Goal: Task Accomplishment & Management: Use online tool/utility

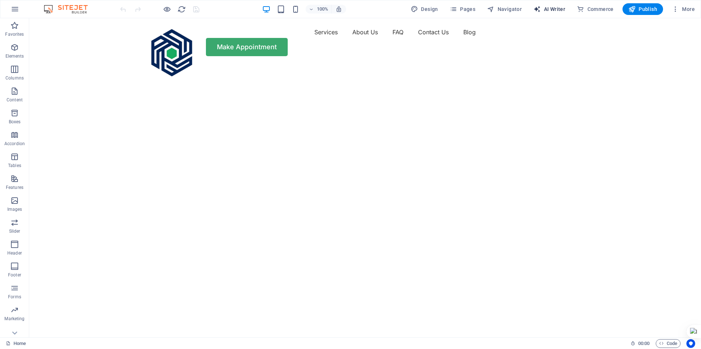
click at [558, 6] on span "AI Writer" at bounding box center [549, 8] width 32 height 7
select select "English"
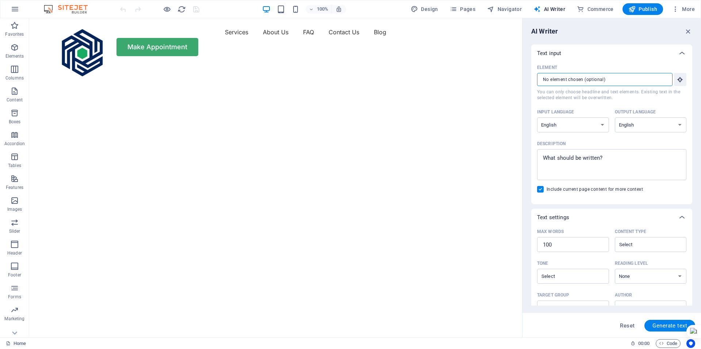
click at [614, 76] on input "Element ​ You can only choose headline and text elements. Existing text in the …" at bounding box center [602, 79] width 130 height 13
click at [681, 80] on icon "button" at bounding box center [680, 79] width 7 height 7
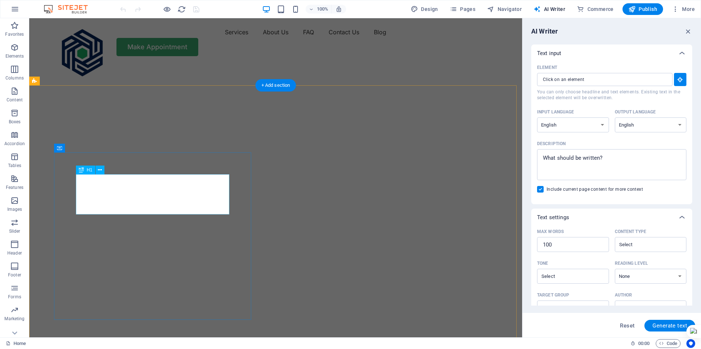
type input "#ed-992510310"
type textarea "x"
type input "10"
type textarea "x"
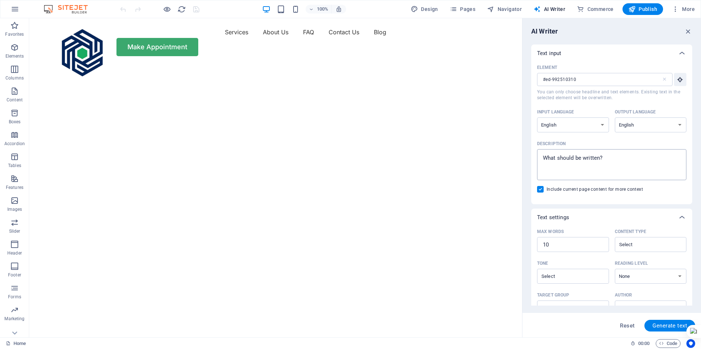
type textarea "x"
drag, startPoint x: 633, startPoint y: 174, endPoint x: 515, endPoint y: 155, distance: 119.9
paste textarea "Smart future, now"
type textarea "Smart future, now"
type textarea "x"
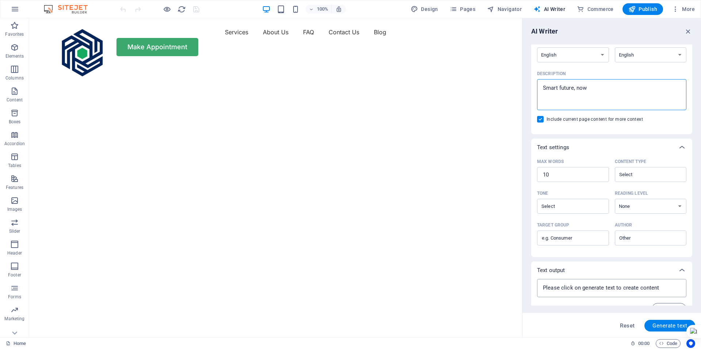
scroll to position [73, 0]
type textarea "Smart future, now"
click at [664, 326] on span "Generate text" at bounding box center [669, 326] width 35 height 6
type textarea "x"
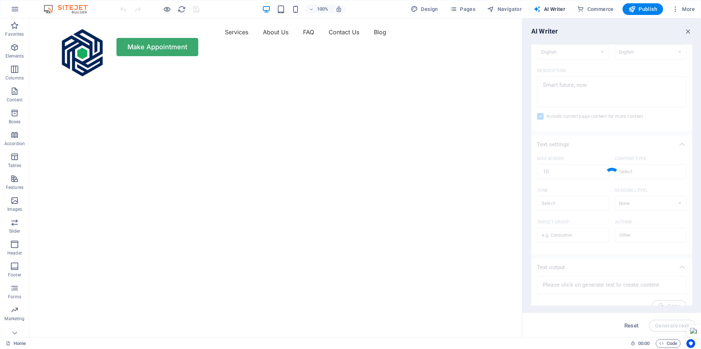
type textarea "x"
type textarea "Embrace a smarter, tech-savvy future [DATE]!"
type textarea "x"
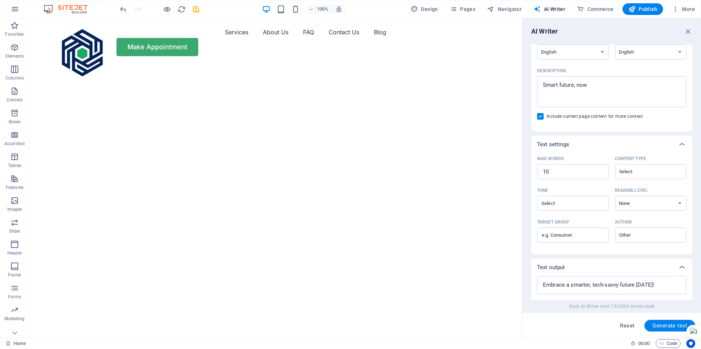
scroll to position [123, 0]
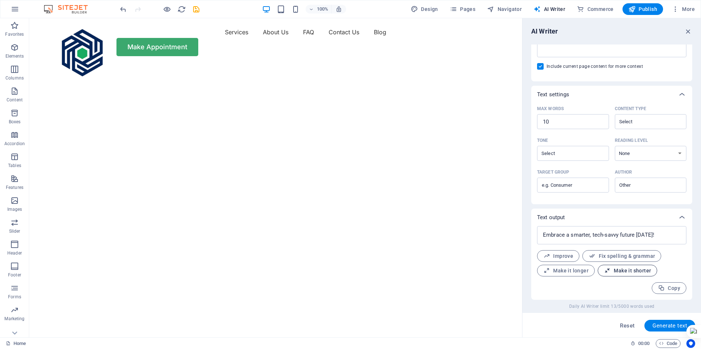
click at [625, 269] on span "Make it shorter" at bounding box center [627, 271] width 47 height 7
type textarea "x"
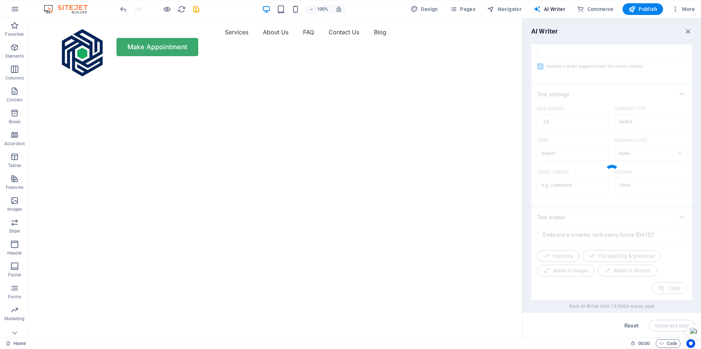
type textarea "x"
type textarea "Embrace a smart, tech-savvy future now!"
type textarea "x"
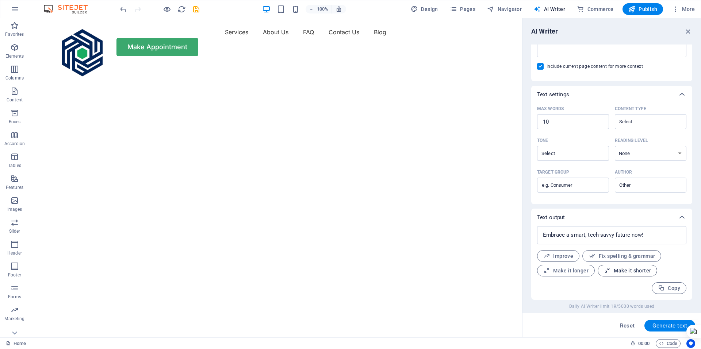
click at [631, 271] on span "Make it shorter" at bounding box center [627, 271] width 47 height 7
type textarea "x"
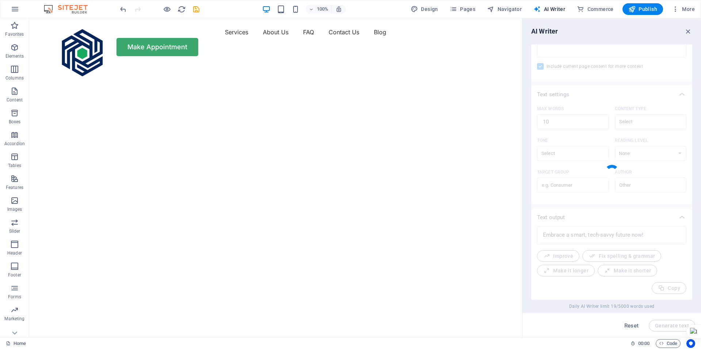
type textarea "x"
type textarea "Embrace a tech-savvy future [DATE]!"
type textarea "x"
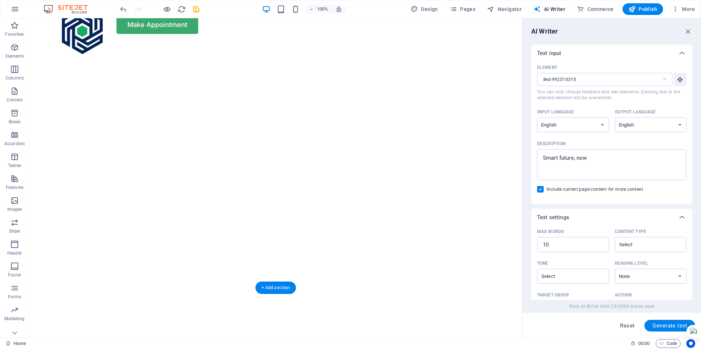
scroll to position [0, 0]
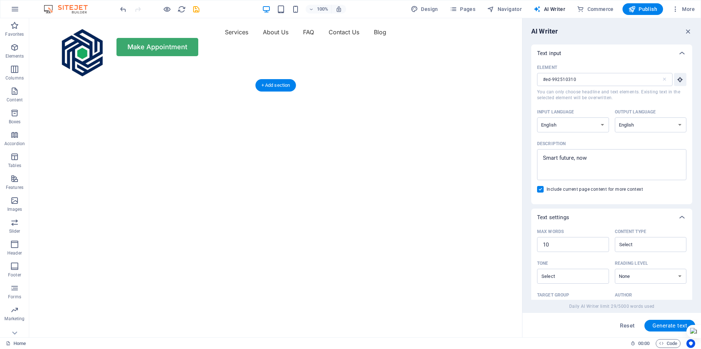
click at [406, 64] on img "1/2" at bounding box center [272, 64] width 487 height 0
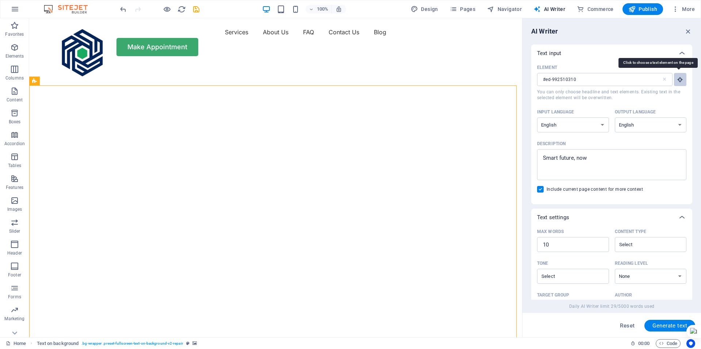
click at [681, 77] on icon "button" at bounding box center [680, 79] width 7 height 7
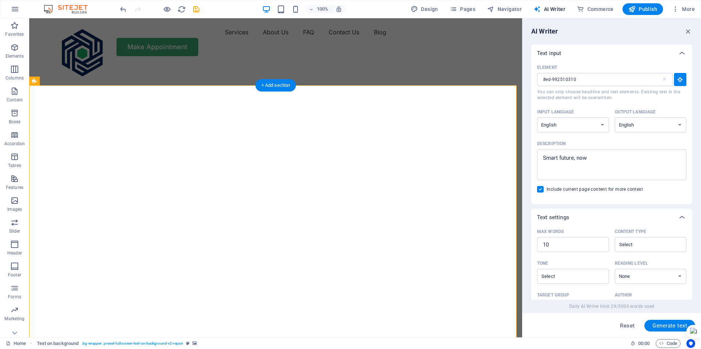
click at [401, 64] on img "1/2" at bounding box center [272, 64] width 487 height 0
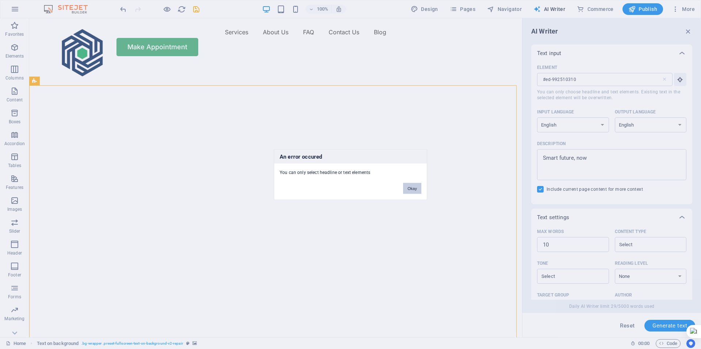
click at [412, 189] on button "Okay" at bounding box center [412, 188] width 18 height 11
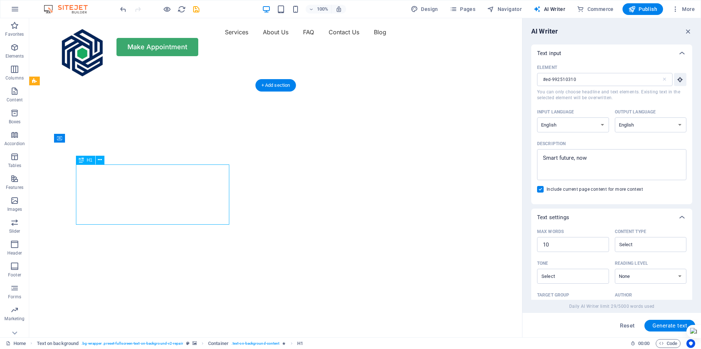
drag, startPoint x: 181, startPoint y: 233, endPoint x: 34, endPoint y: 208, distance: 149.9
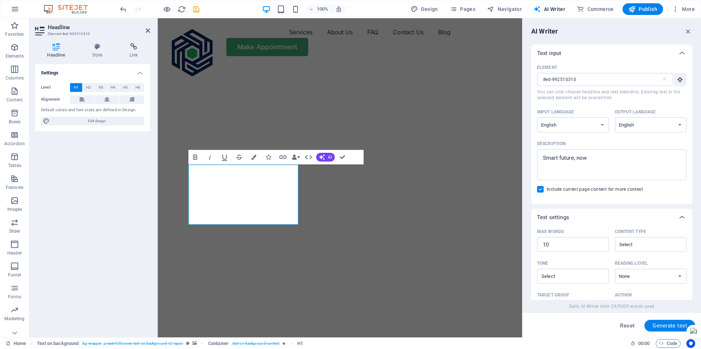
click at [381, 64] on img "1/2" at bounding box center [337, 64] width 359 height 0
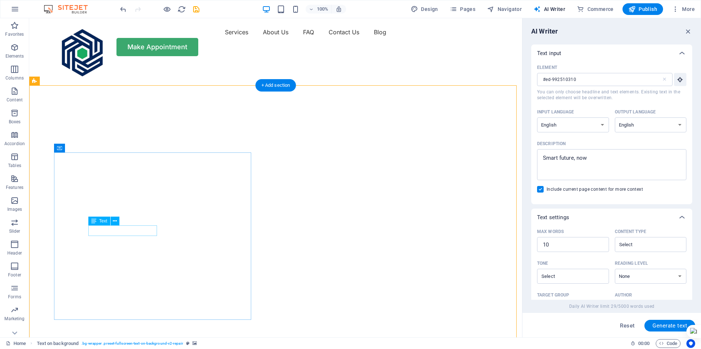
click at [134, 229] on div "Drag here to replace the existing content. Press “Ctrl” if you want to create a…" at bounding box center [275, 177] width 493 height 319
type input "#ed-992510322"
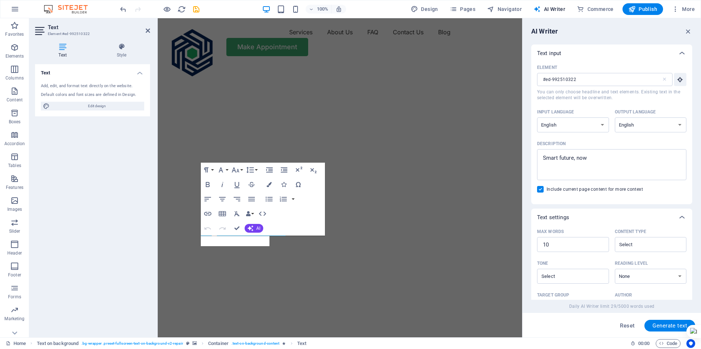
click at [136, 231] on div "Text Add, edit, and format text directly on the website. Default colors and fon…" at bounding box center [92, 198] width 115 height 268
click at [227, 247] on icon at bounding box center [228, 248] width 4 height 8
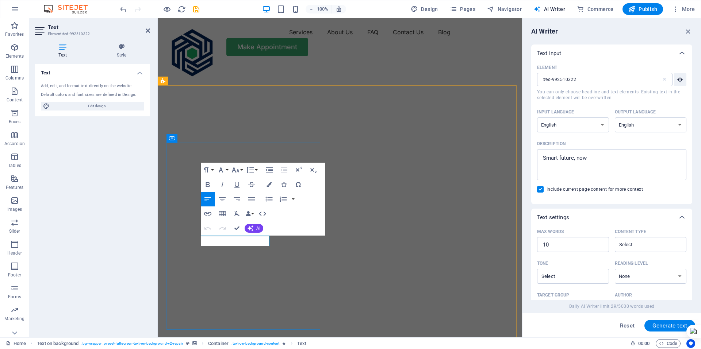
drag, startPoint x: 237, startPoint y: 258, endPoint x: 365, endPoint y: 258, distance: 128.9
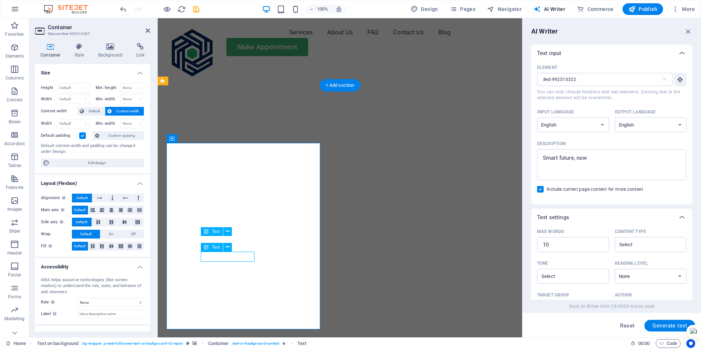
type input "#ed-992510334"
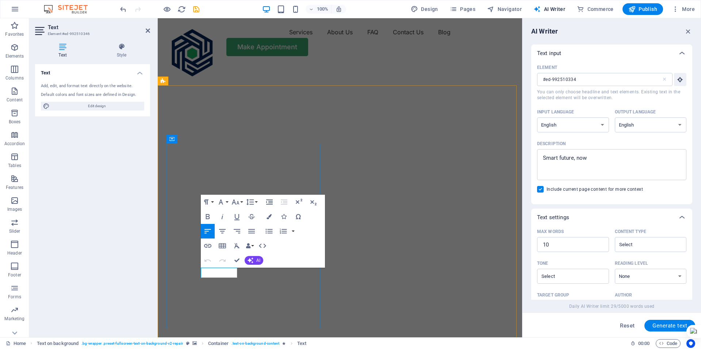
type input "#ed-992510346"
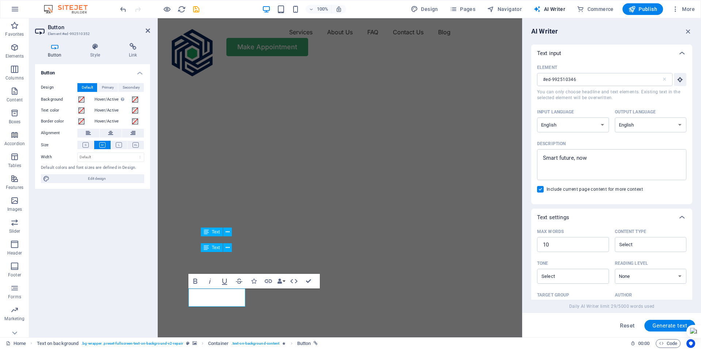
click at [428, 64] on img "1/2" at bounding box center [337, 64] width 359 height 0
select select "vh"
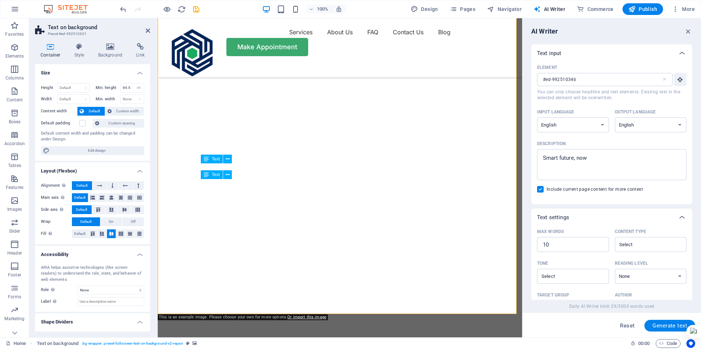
scroll to position [73, 0]
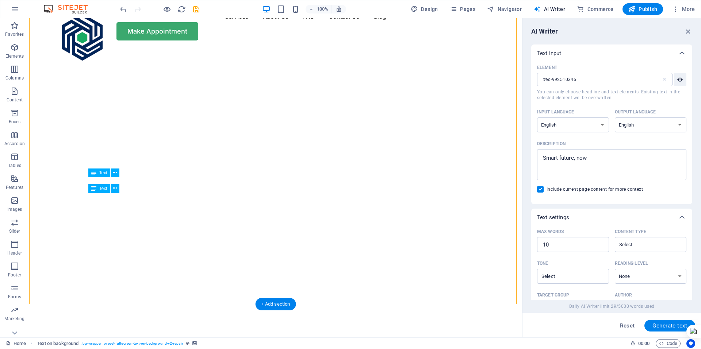
scroll to position [0, 0]
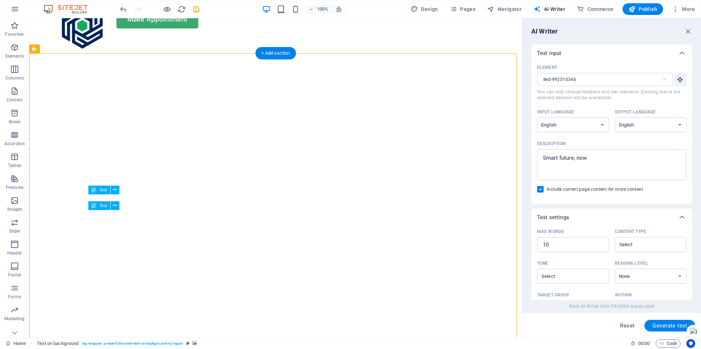
scroll to position [37, 0]
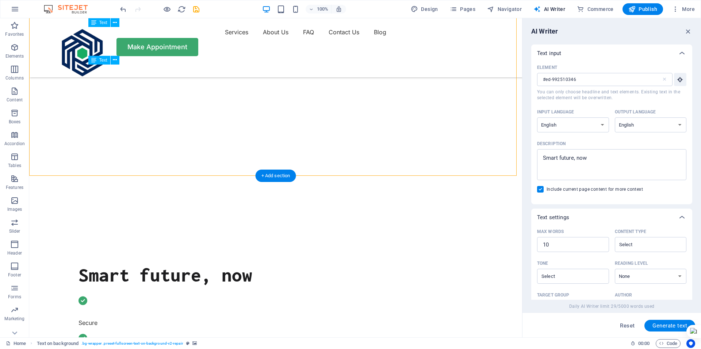
scroll to position [110, 0]
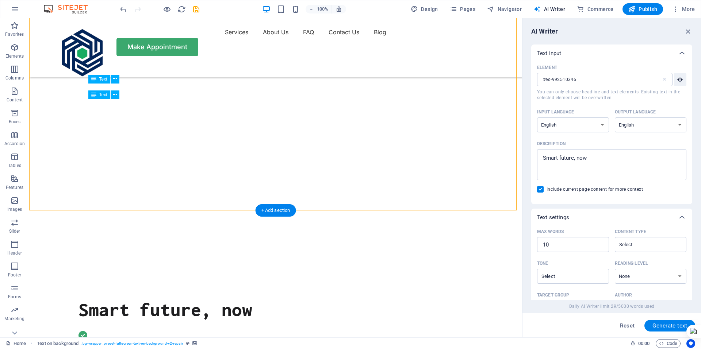
select select "vh"
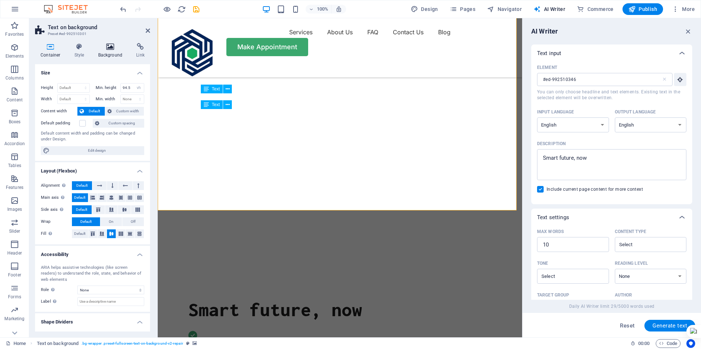
click at [111, 51] on h4 "Background" at bounding box center [112, 50] width 38 height 15
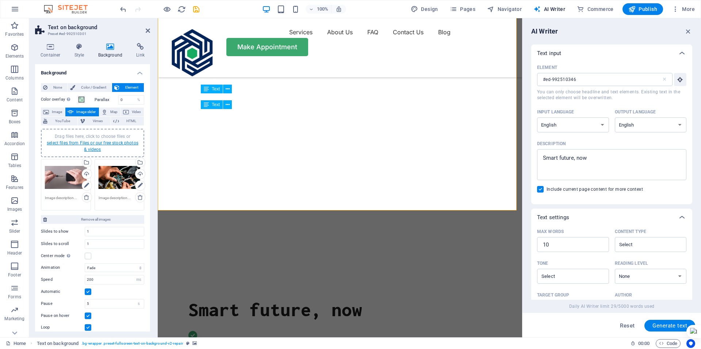
click at [104, 143] on link "select files from Files or our free stock photos & videos" at bounding box center [93, 147] width 92 height 12
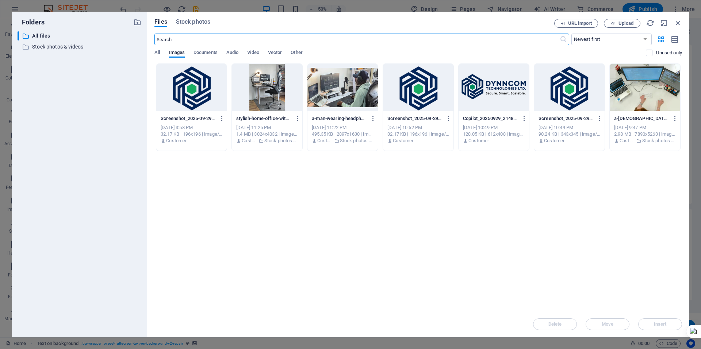
click at [333, 92] on div at bounding box center [342, 87] width 70 height 47
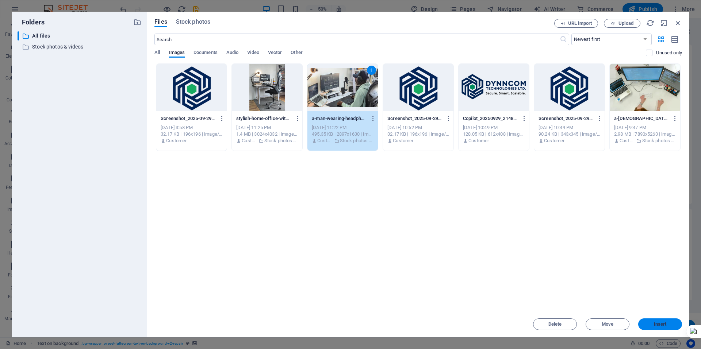
click at [663, 325] on span "Insert" at bounding box center [660, 324] width 13 height 4
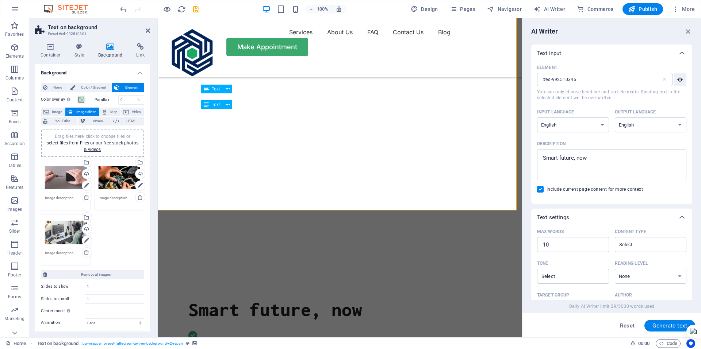
click at [62, 236] on div "Drag files here, click to choose files or select files from Files or our free s…" at bounding box center [66, 232] width 42 height 29
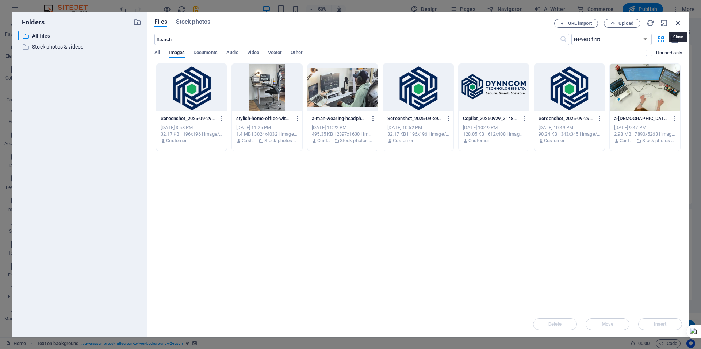
click at [677, 23] on icon "button" at bounding box center [678, 23] width 8 height 8
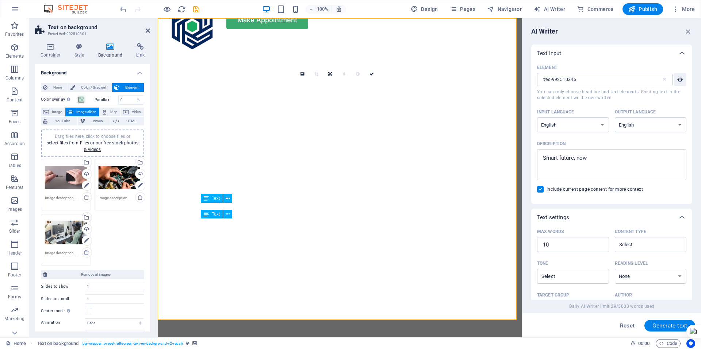
scroll to position [0, 0]
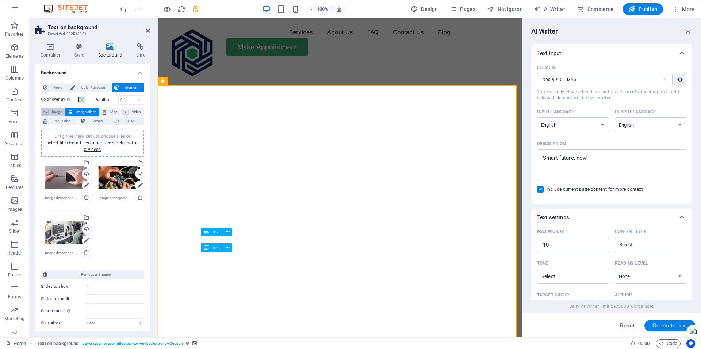
click at [54, 109] on span "Image" at bounding box center [57, 112] width 12 height 9
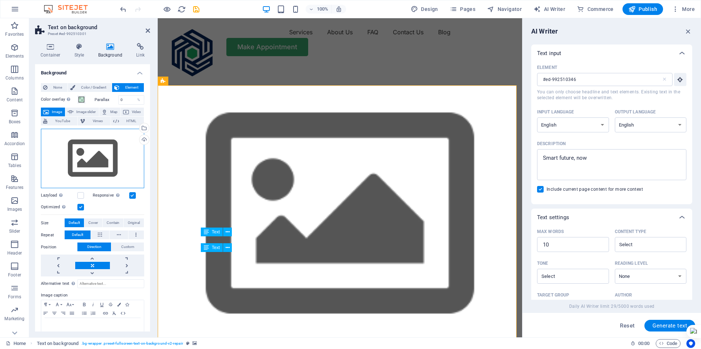
click at [93, 154] on div "Drag files here, click to choose files or select files from Files or our free s…" at bounding box center [92, 159] width 103 height 60
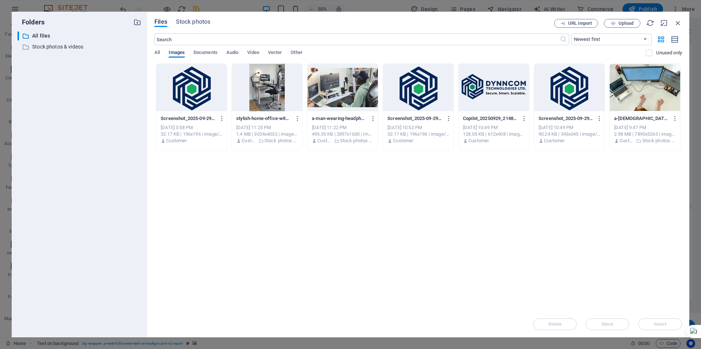
click at [331, 93] on div at bounding box center [342, 87] width 70 height 47
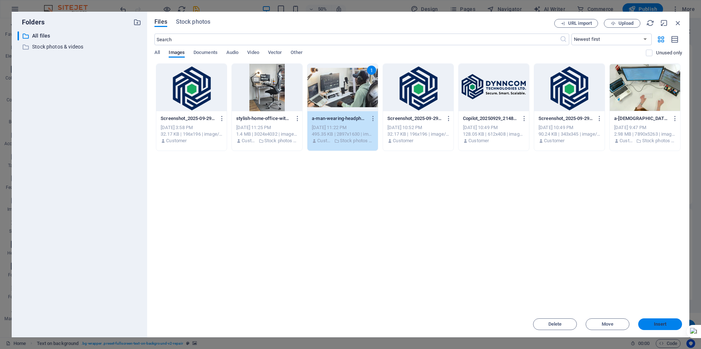
click at [655, 324] on span "Insert" at bounding box center [660, 324] width 13 height 4
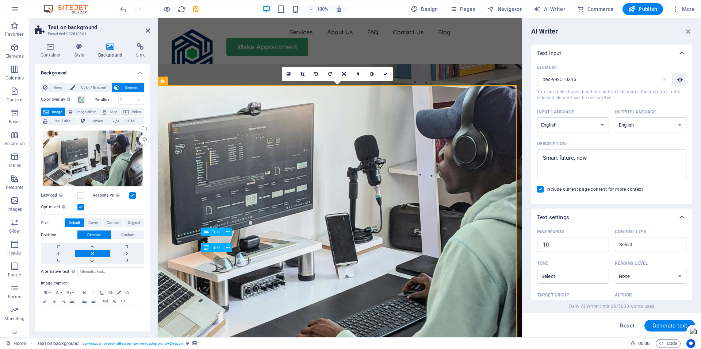
click at [65, 138] on div "Drag files here, click to choose files or select files from Files or our free s…" at bounding box center [92, 159] width 103 height 60
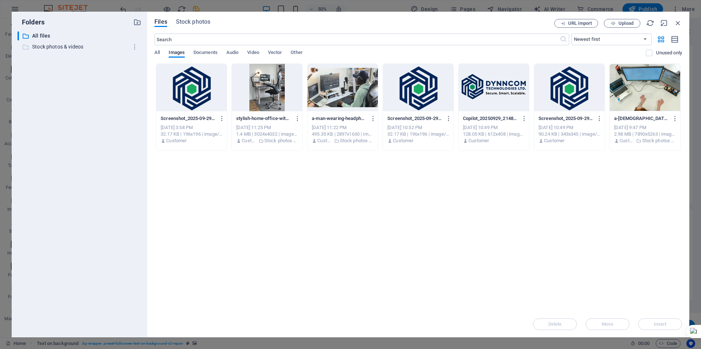
click at [61, 46] on p "Stock photos & videos" at bounding box center [80, 47] width 96 height 8
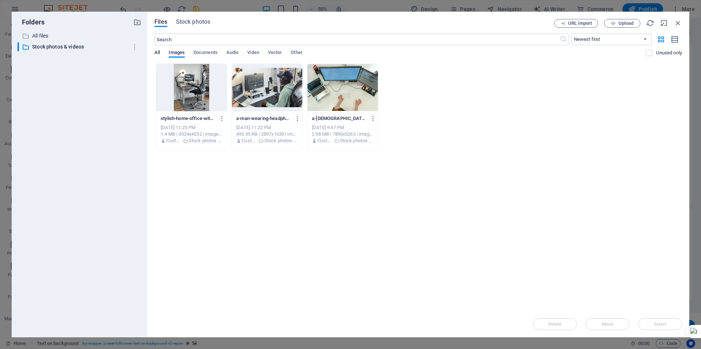
click at [157, 54] on span "All" at bounding box center [156, 53] width 5 height 10
click at [187, 20] on span "Stock photos" at bounding box center [193, 22] width 34 height 9
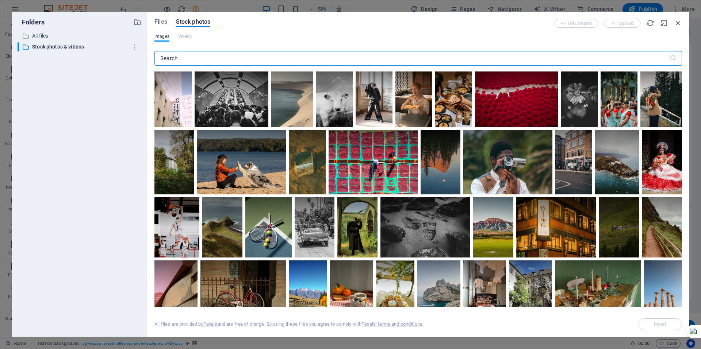
click at [291, 56] on input "text" at bounding box center [411, 58] width 515 height 15
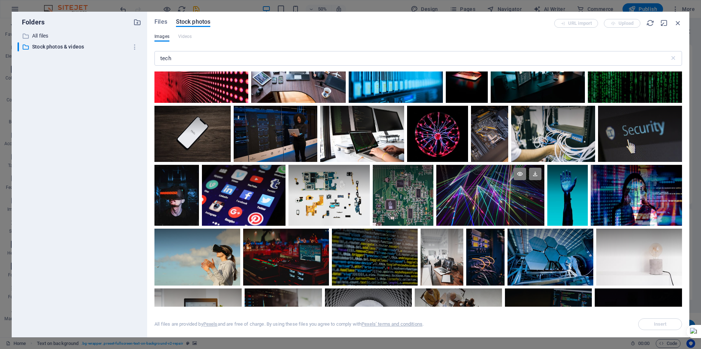
scroll to position [146, 0]
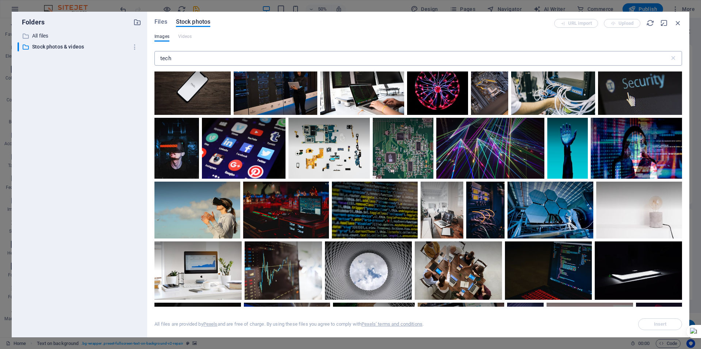
click at [158, 57] on input "tech" at bounding box center [411, 58] width 515 height 15
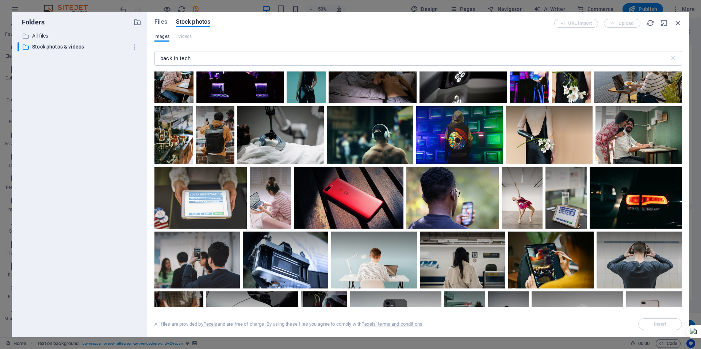
scroll to position [110, 0]
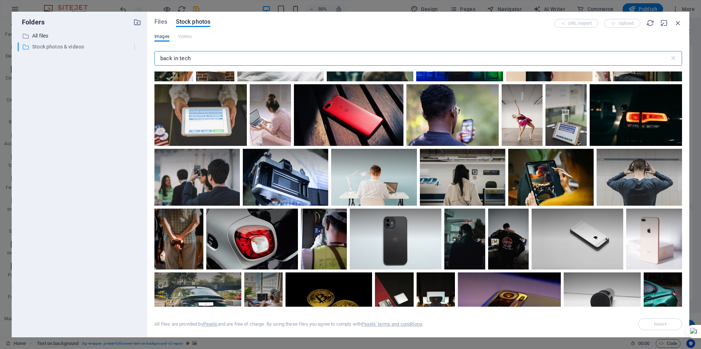
drag, startPoint x: 171, startPoint y: 58, endPoint x: 134, endPoint y: 53, distance: 36.9
click at [134, 53] on div "Folders ​ All files All files ​ Stock photos & videos Stock photos & videos Fil…" at bounding box center [351, 175] width 678 height 326
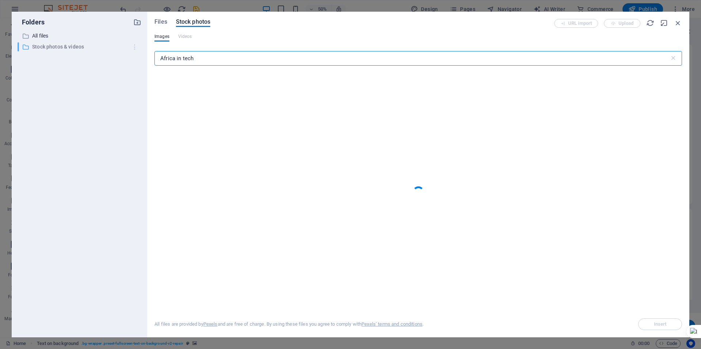
type input "Africa in tech"
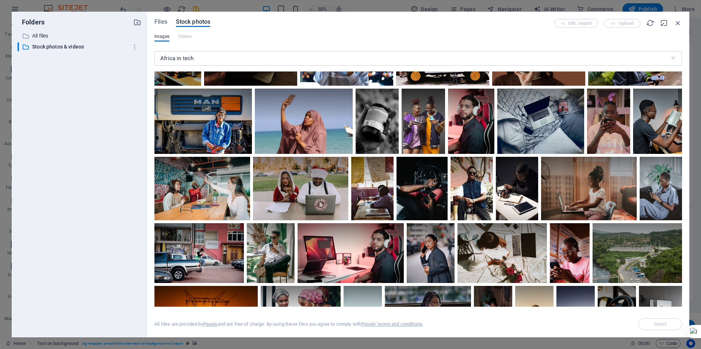
scroll to position [365, 0]
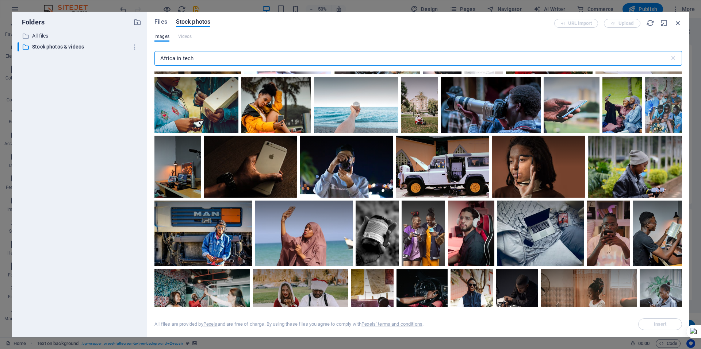
drag, startPoint x: 238, startPoint y: 62, endPoint x: 46, endPoint y: 0, distance: 201.6
click at [65, 11] on div "Folders ​ All files All files ​ Stock photos & videos Stock photos & videos Fil…" at bounding box center [350, 174] width 701 height 349
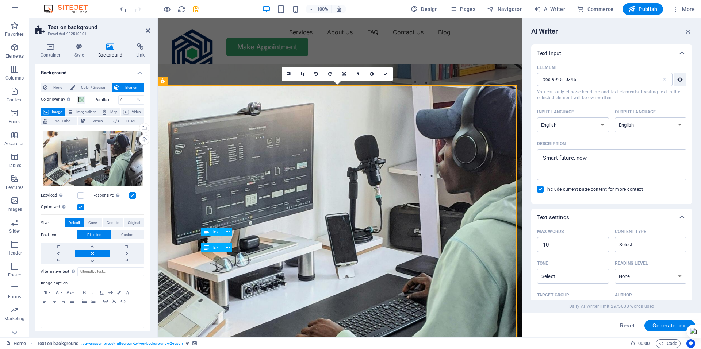
click at [97, 163] on div "Drag files here, click to choose files or select files from Files or our free s…" at bounding box center [92, 159] width 103 height 60
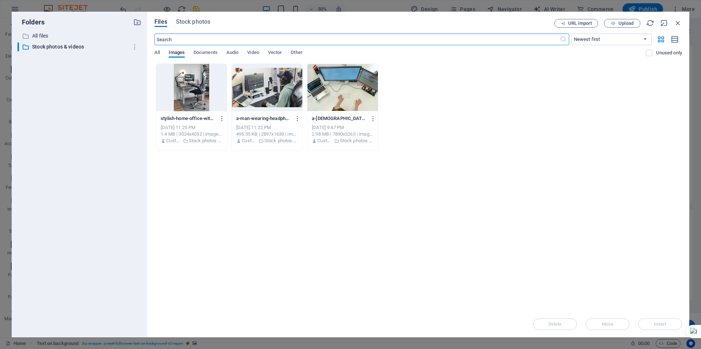
click at [243, 43] on input "text" at bounding box center [356, 40] width 405 height 12
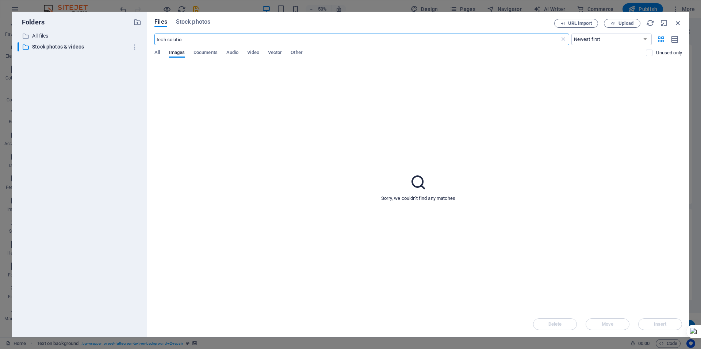
type input "tech solution"
drag, startPoint x: 208, startPoint y: 39, endPoint x: 34, endPoint y: 11, distance: 176.1
click at [40, 11] on div "Folders ​ All files All files ​ Stock photos & videos Stock photos & videos Fil…" at bounding box center [350, 174] width 701 height 349
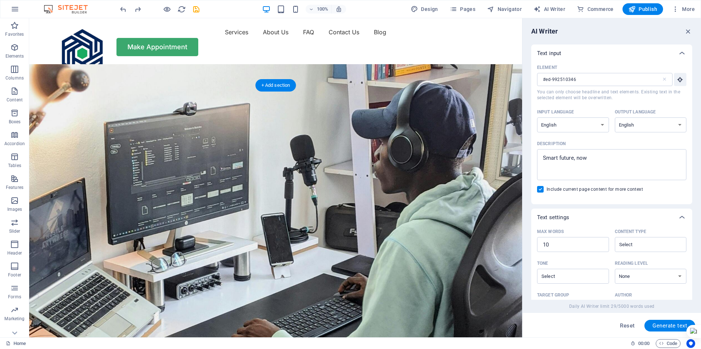
click at [130, 118] on figure at bounding box center [275, 215] width 493 height 302
click at [130, 119] on figure at bounding box center [275, 215] width 493 height 302
click at [130, 118] on figure at bounding box center [275, 215] width 493 height 302
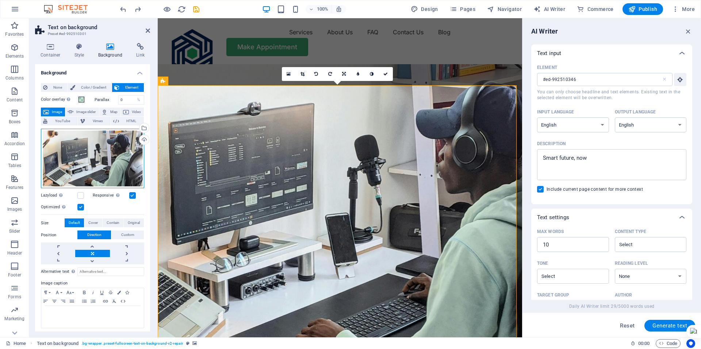
click at [96, 154] on div "Drag files here, click to choose files or select files from Files or our free s…" at bounding box center [92, 159] width 103 height 60
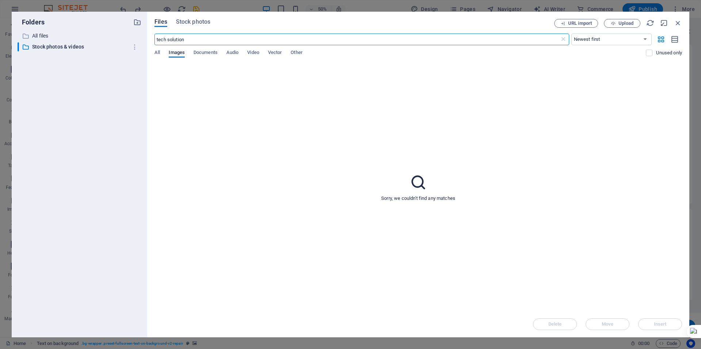
drag, startPoint x: 188, startPoint y: 39, endPoint x: 143, endPoint y: 39, distance: 44.5
click at [143, 39] on div "Folders ​ All files All files ​ Stock photos & videos Stock photos & videos Fil…" at bounding box center [351, 175] width 678 height 326
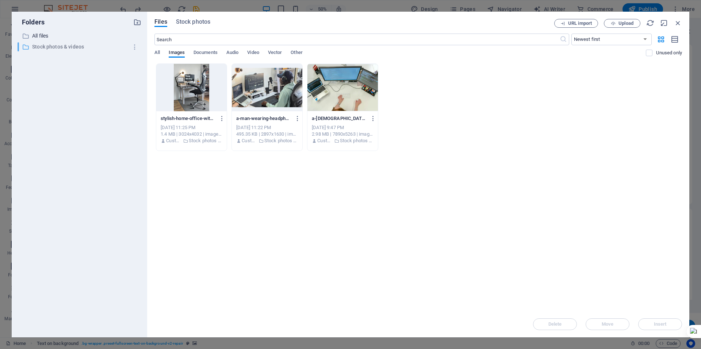
click at [62, 45] on p "Stock photos & videos" at bounding box center [80, 47] width 96 height 8
click at [196, 22] on span "Stock photos" at bounding box center [193, 22] width 34 height 9
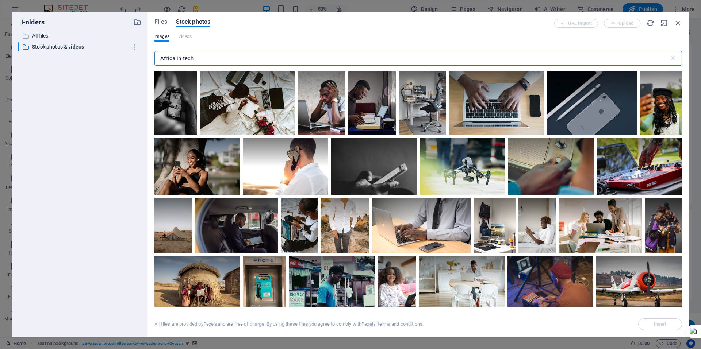
drag, startPoint x: 202, startPoint y: 59, endPoint x: 126, endPoint y: 60, distance: 75.2
click at [108, 58] on div "Folders ​ All files All files ​ Stock photos & videos Stock photos & videos Fil…" at bounding box center [351, 175] width 678 height 326
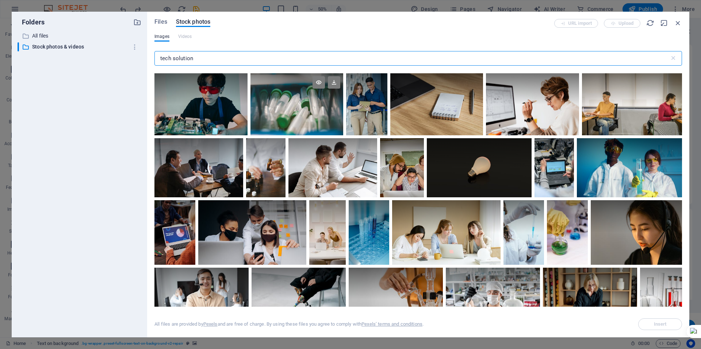
scroll to position [694, 0]
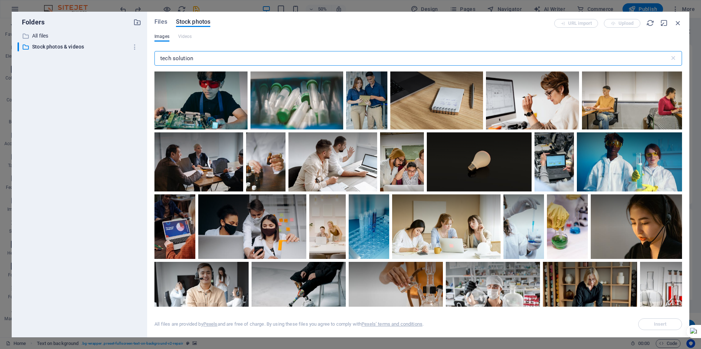
drag, startPoint x: 215, startPoint y: 60, endPoint x: 148, endPoint y: 54, distance: 67.0
click at [152, 57] on div "Files Stock photos URL import Upload Images Videos tech solution ​ All files ar…" at bounding box center [418, 175] width 542 height 326
type input "datacenter"
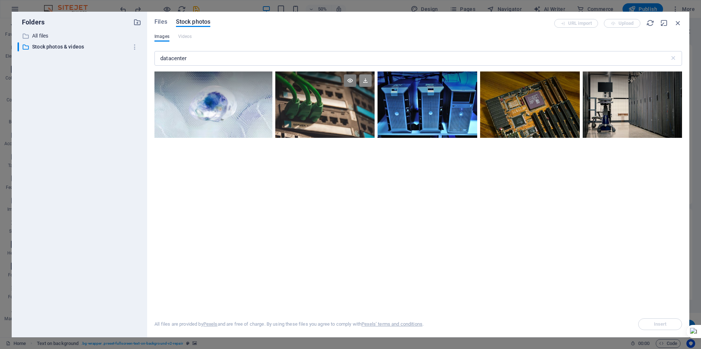
click at [365, 80] on icon at bounding box center [365, 80] width 12 height 12
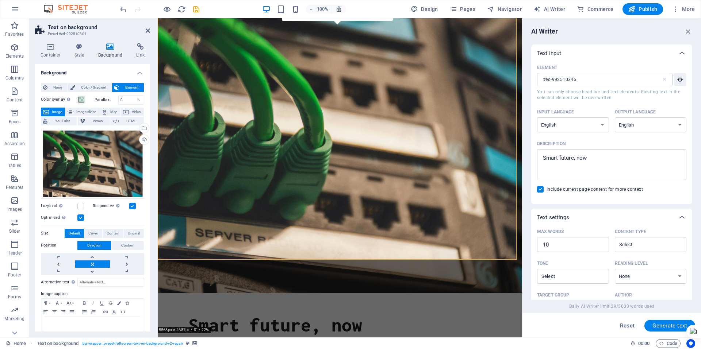
scroll to position [0, 0]
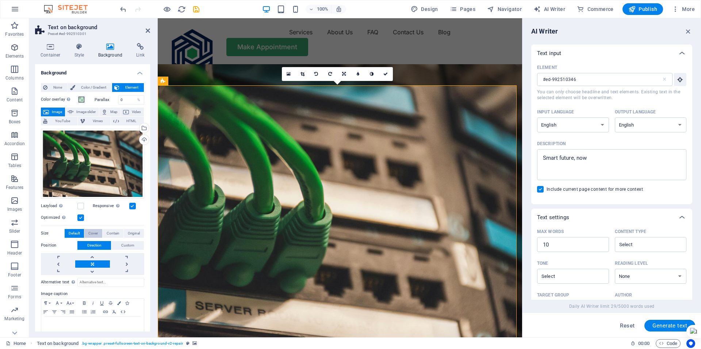
click at [92, 233] on span "Cover" at bounding box center [92, 233] width 9 height 9
click at [111, 233] on span "Contain" at bounding box center [113, 233] width 13 height 9
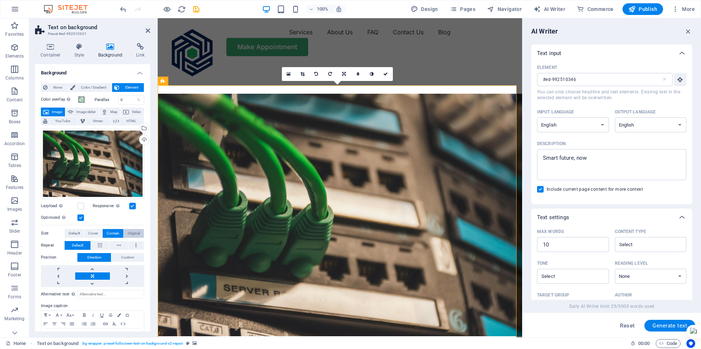
click at [130, 232] on span "Original" at bounding box center [134, 233] width 12 height 9
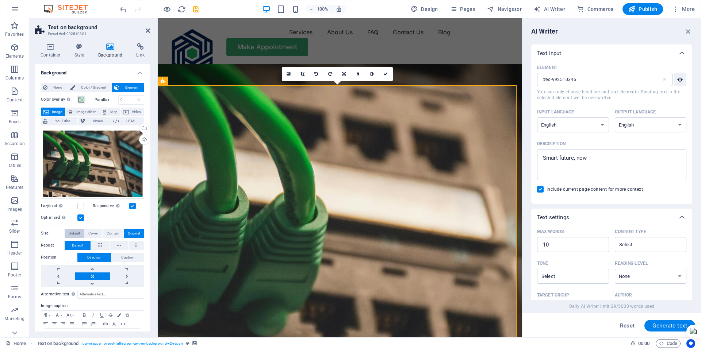
click at [75, 232] on span "Default" at bounding box center [74, 233] width 11 height 9
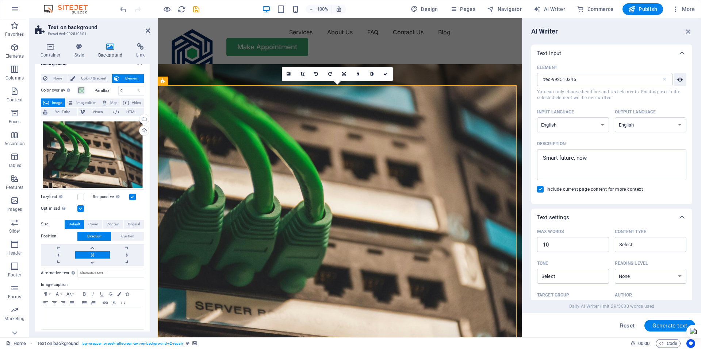
scroll to position [12, 0]
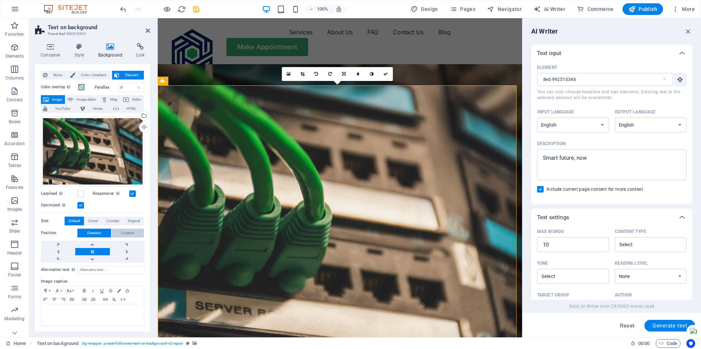
click at [120, 233] on button "Custom" at bounding box center [127, 233] width 32 height 9
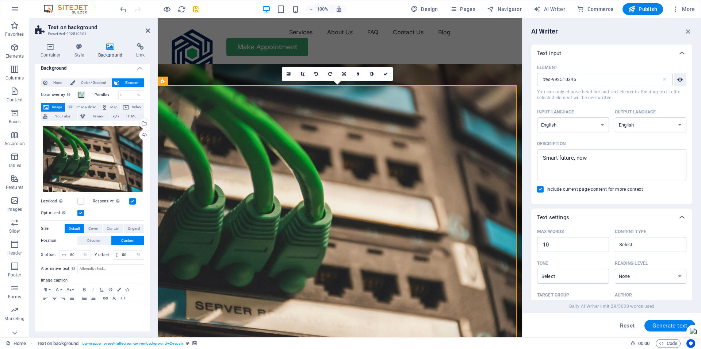
scroll to position [4, 0]
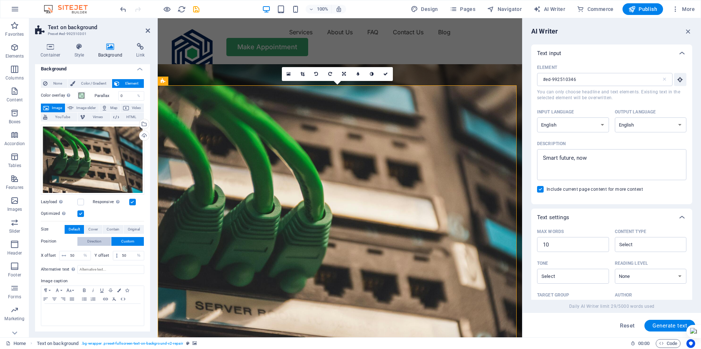
click at [96, 240] on span "Direction" at bounding box center [94, 241] width 14 height 9
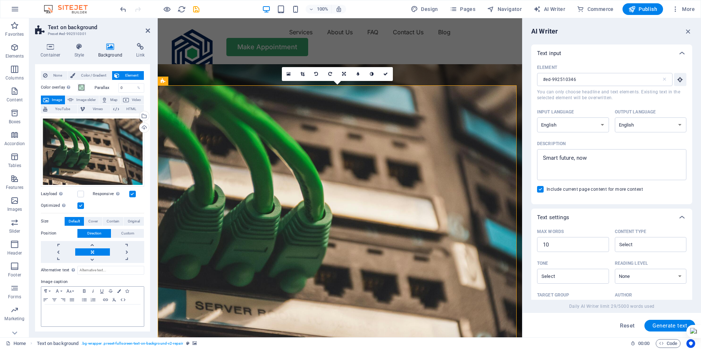
scroll to position [12, 0]
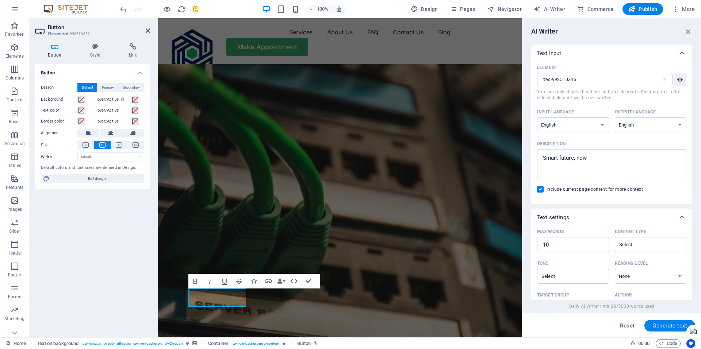
click at [380, 207] on figure at bounding box center [340, 215] width 364 height 302
click at [439, 152] on figure at bounding box center [340, 215] width 364 height 302
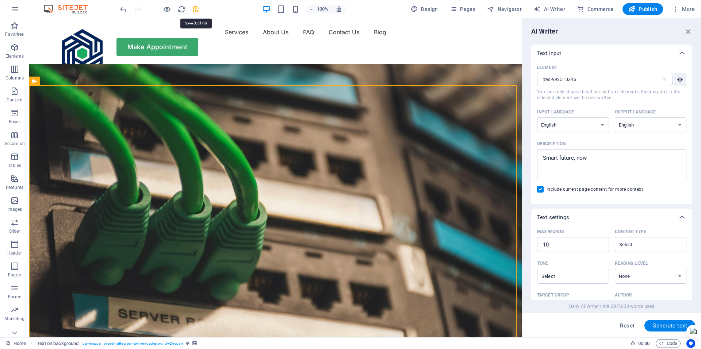
click at [195, 9] on icon "save" at bounding box center [196, 9] width 8 height 8
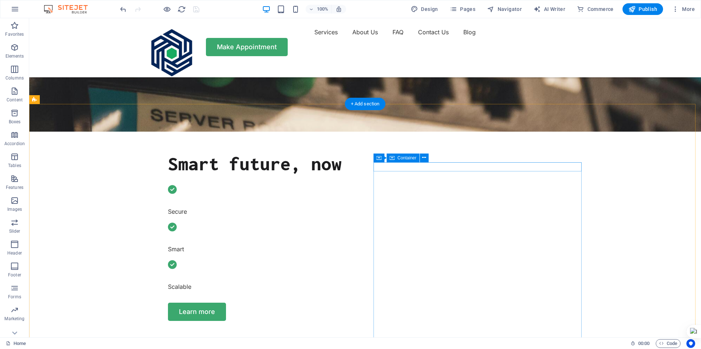
scroll to position [0, 0]
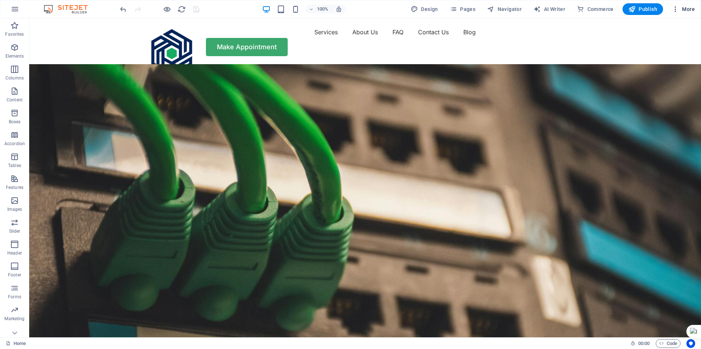
click at [675, 9] on icon "button" at bounding box center [675, 8] width 7 height 7
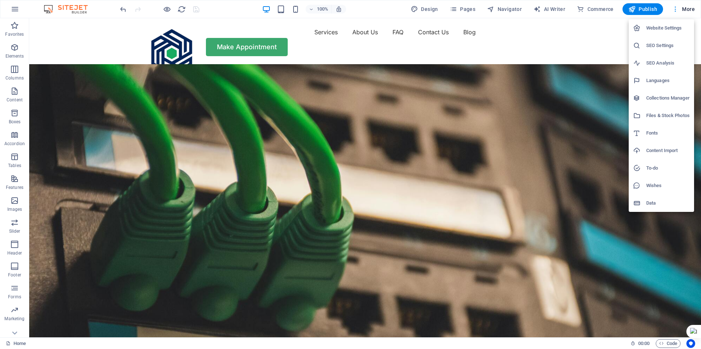
click at [675, 9] on div at bounding box center [350, 174] width 701 height 349
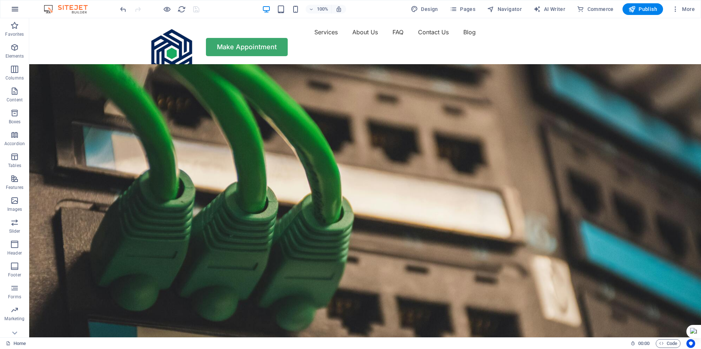
click at [16, 9] on icon "button" at bounding box center [15, 9] width 9 height 9
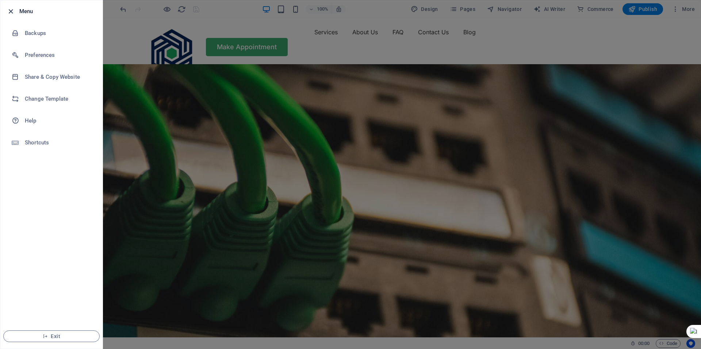
click at [15, 7] on icon "button" at bounding box center [11, 11] width 8 height 8
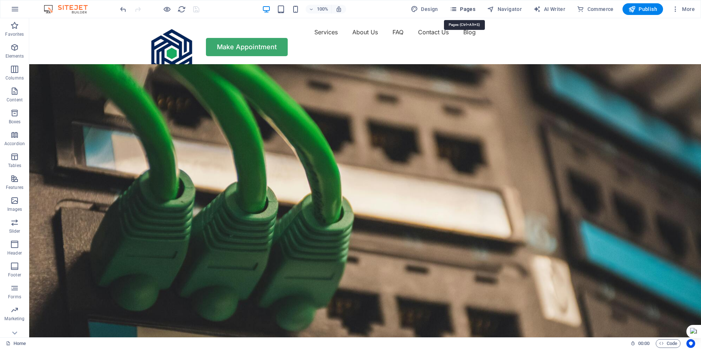
click at [457, 8] on icon "button" at bounding box center [453, 8] width 7 height 7
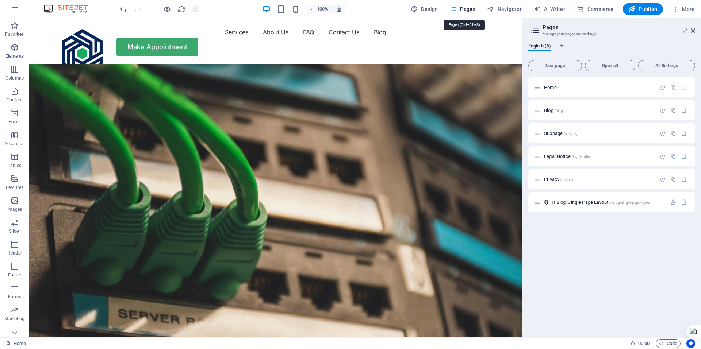
click at [457, 8] on icon "button" at bounding box center [453, 8] width 7 height 7
click at [370, 34] on div "Menu Services About Us FAQ Contact Us Blog Make Appointment" at bounding box center [275, 41] width 493 height 46
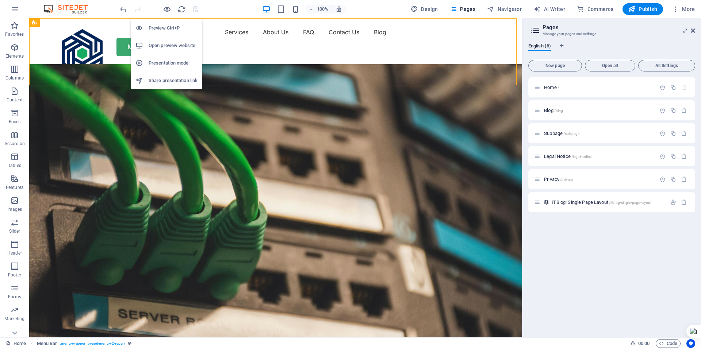
click at [162, 30] on h6 "Preview Ctrl+P" at bounding box center [173, 28] width 49 height 9
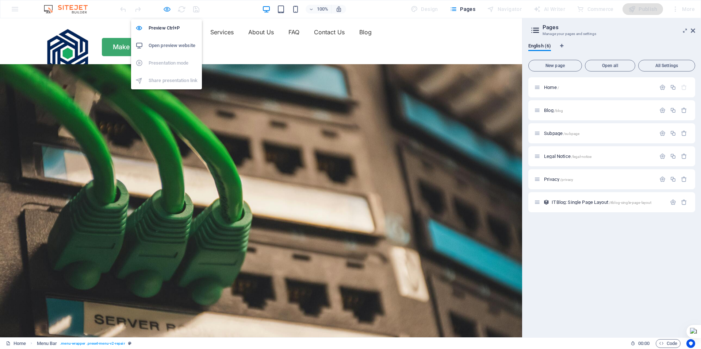
click at [166, 7] on icon "button" at bounding box center [167, 9] width 8 height 8
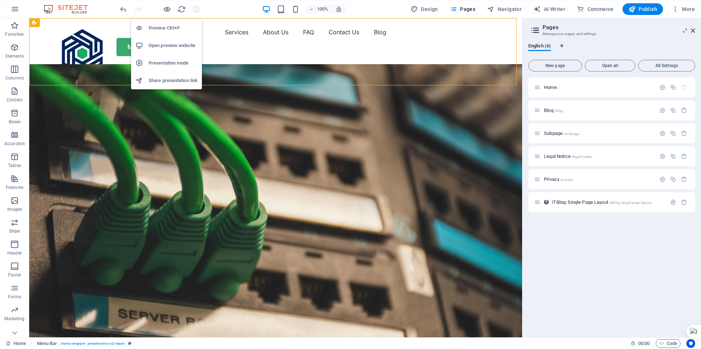
click at [169, 44] on h6 "Open preview website" at bounding box center [173, 45] width 49 height 9
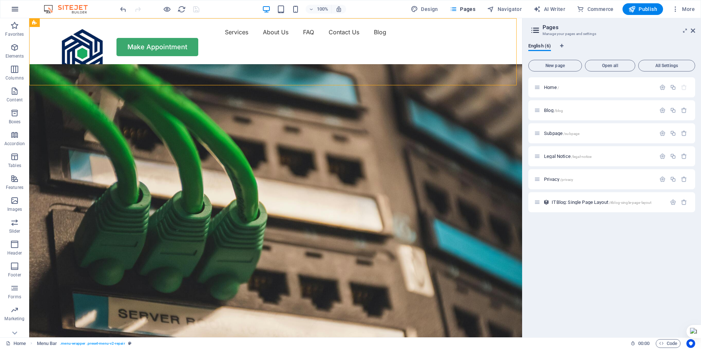
click at [14, 7] on icon "button" at bounding box center [15, 9] width 9 height 9
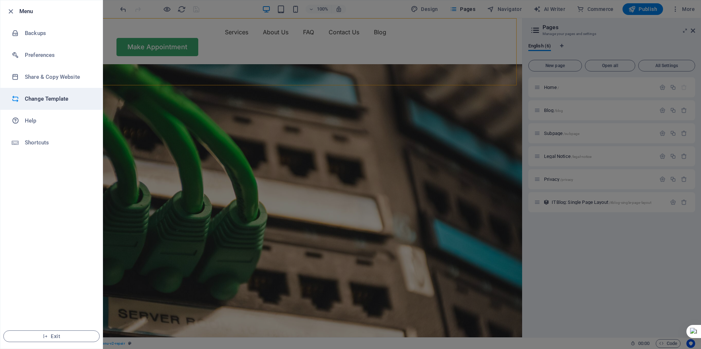
click at [32, 99] on h6 "Change Template" at bounding box center [59, 99] width 68 height 9
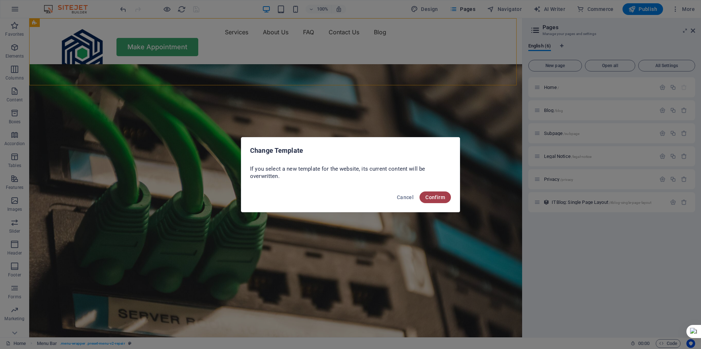
click at [431, 197] on span "Confirm" at bounding box center [435, 198] width 20 height 6
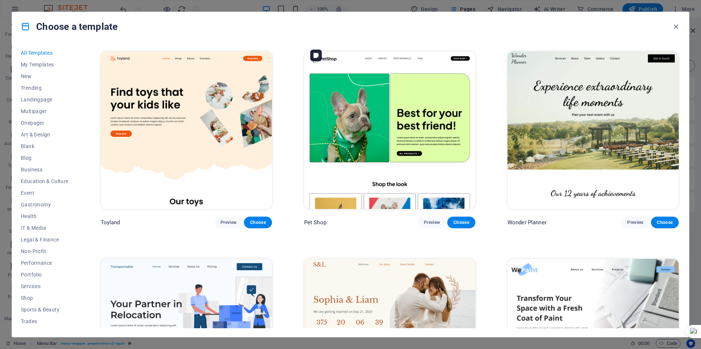
scroll to position [694, 0]
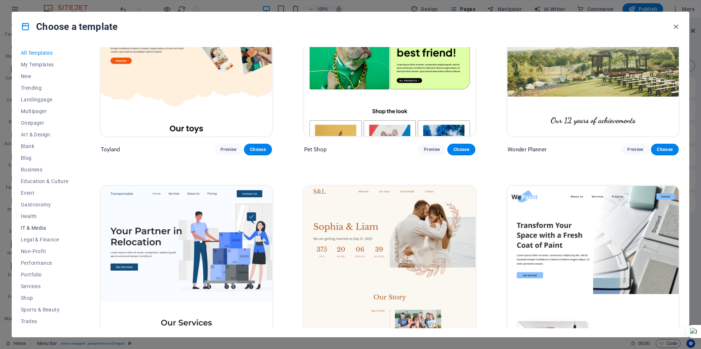
click at [37, 227] on span "IT & Media" at bounding box center [45, 228] width 48 height 6
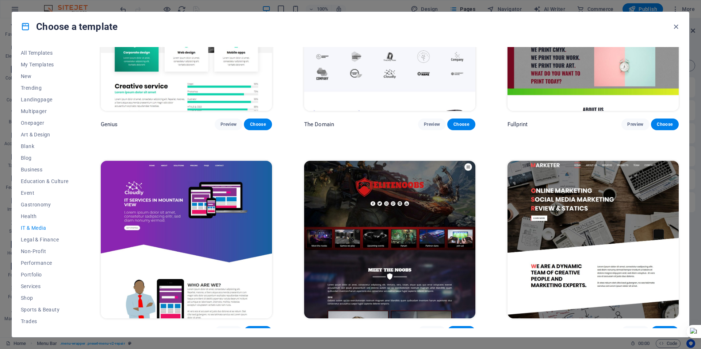
scroll to position [517, 0]
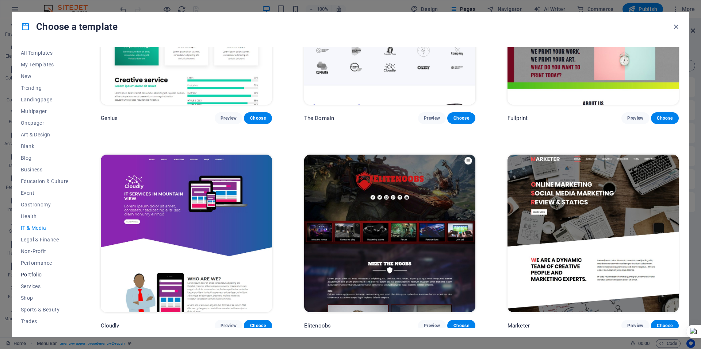
click at [38, 273] on span "Portfolio" at bounding box center [45, 275] width 48 height 6
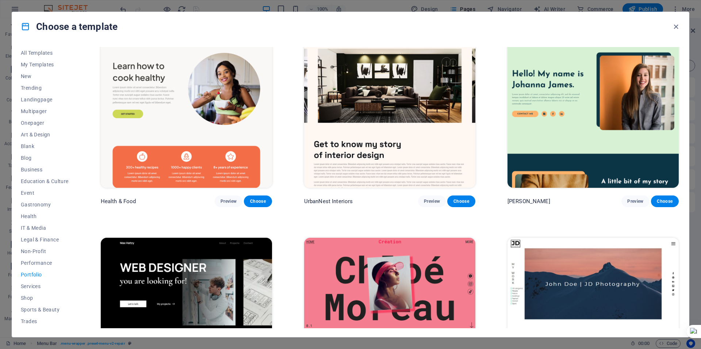
scroll to position [0, 0]
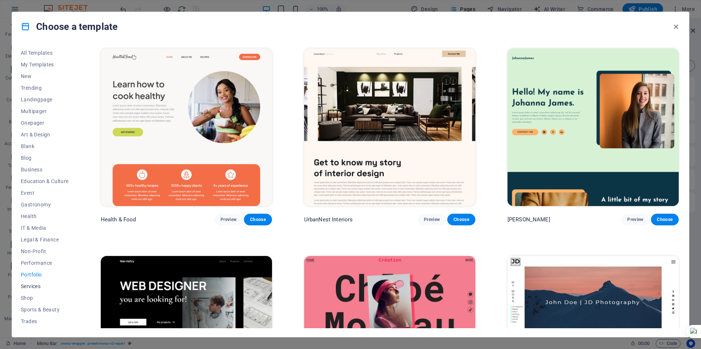
click at [34, 285] on span "Services" at bounding box center [45, 287] width 48 height 6
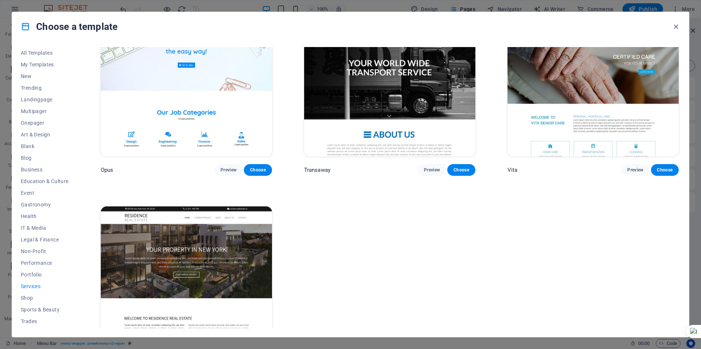
scroll to position [1314, 0]
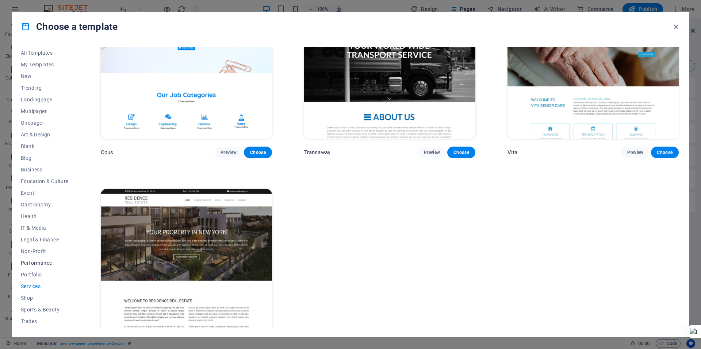
click at [38, 264] on span "Performance" at bounding box center [45, 263] width 48 height 6
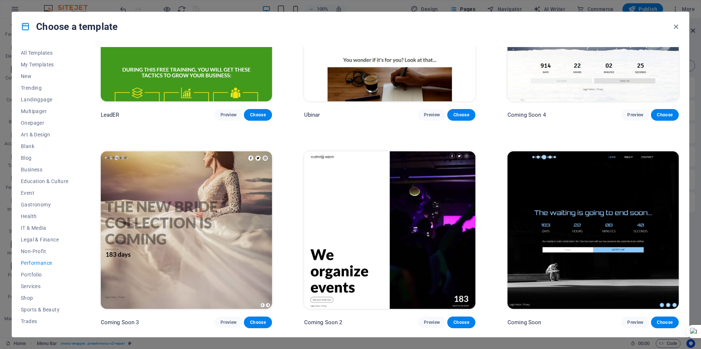
scroll to position [931, 0]
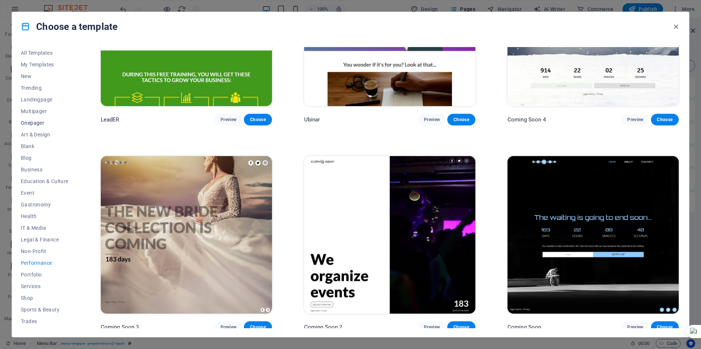
click at [36, 120] on span "Onepager" at bounding box center [45, 123] width 48 height 6
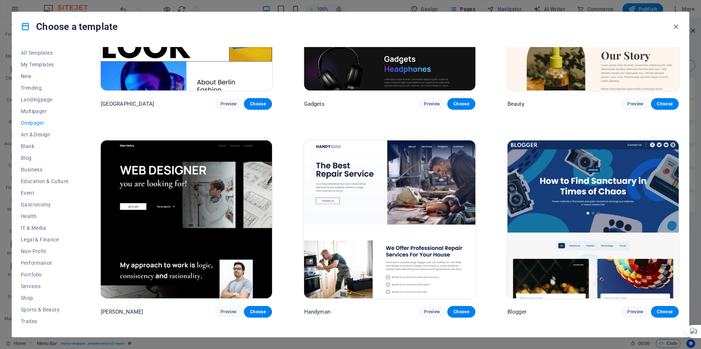
scroll to position [1168, 0]
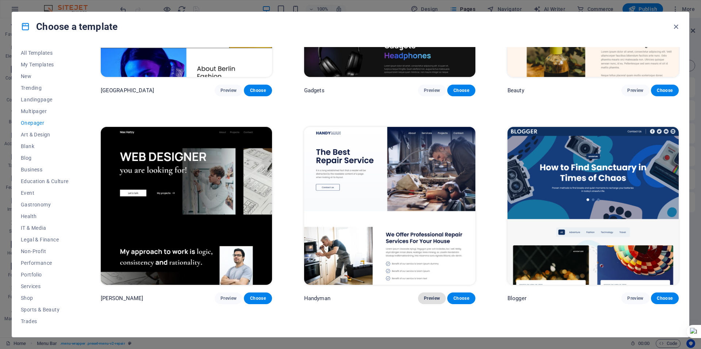
click at [432, 296] on span "Preview" at bounding box center [432, 299] width 16 height 6
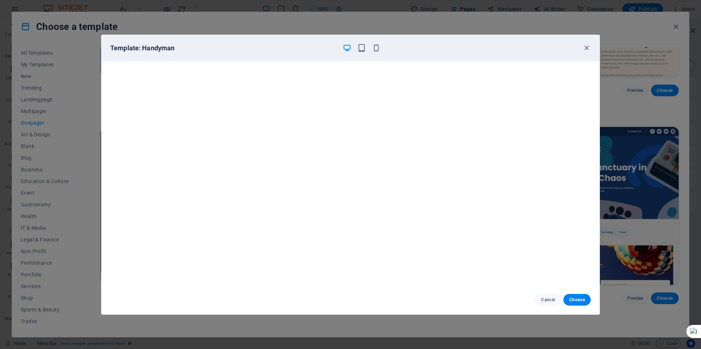
scroll to position [0, 0]
click at [586, 48] on icon "button" at bounding box center [586, 48] width 8 height 8
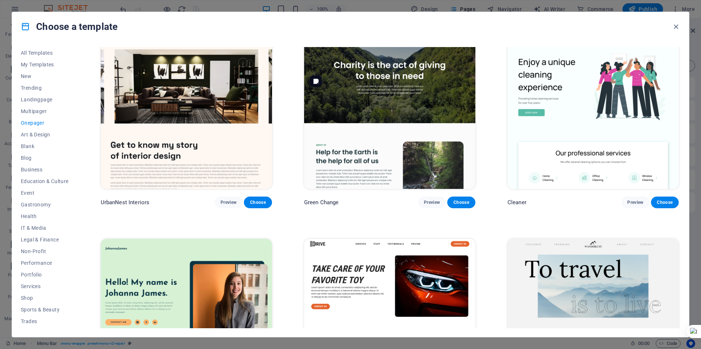
scroll to position [657, 0]
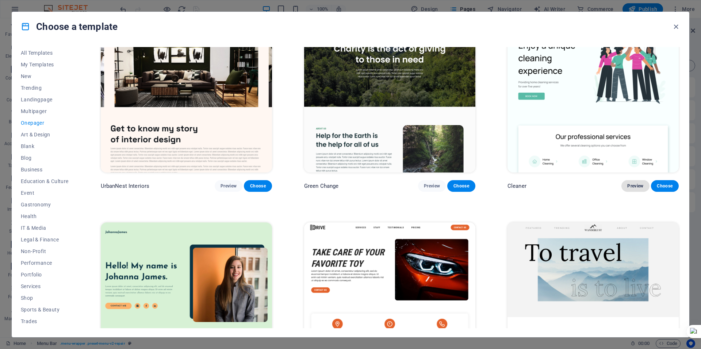
click at [632, 183] on span "Preview" at bounding box center [635, 186] width 16 height 6
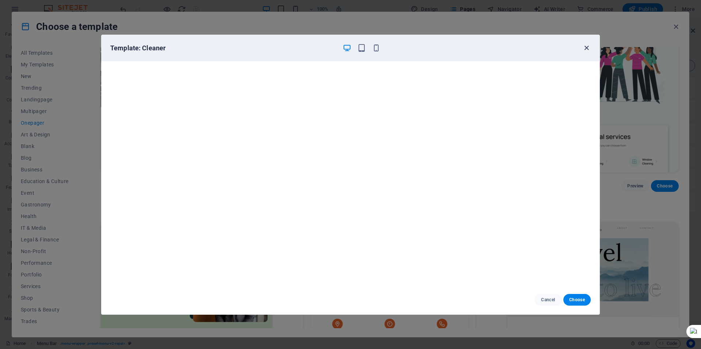
click at [589, 46] on icon "button" at bounding box center [586, 48] width 8 height 8
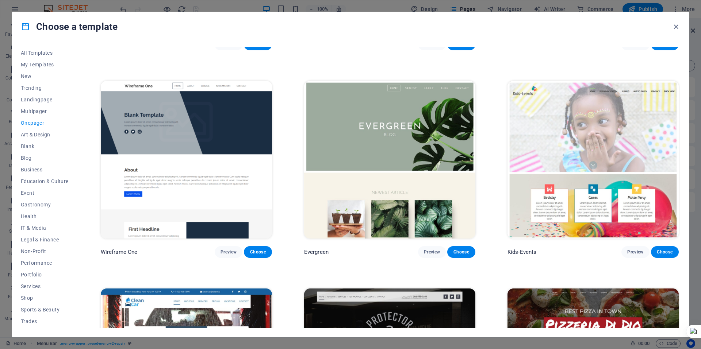
scroll to position [1643, 0]
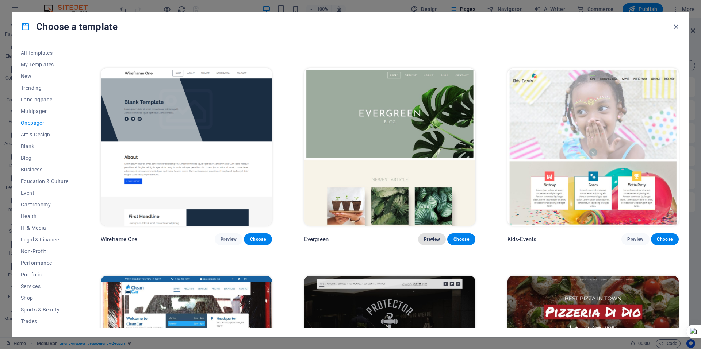
click at [435, 237] on button "Preview" at bounding box center [432, 240] width 28 height 12
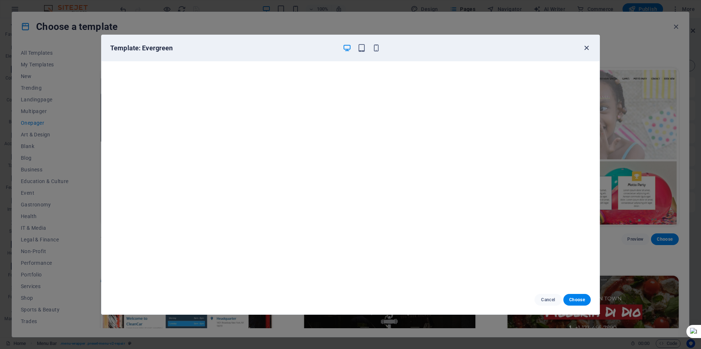
click at [584, 49] on icon "button" at bounding box center [586, 48] width 8 height 8
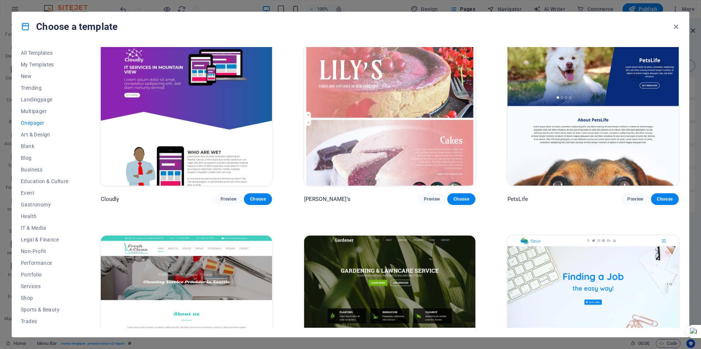
scroll to position [3542, 0]
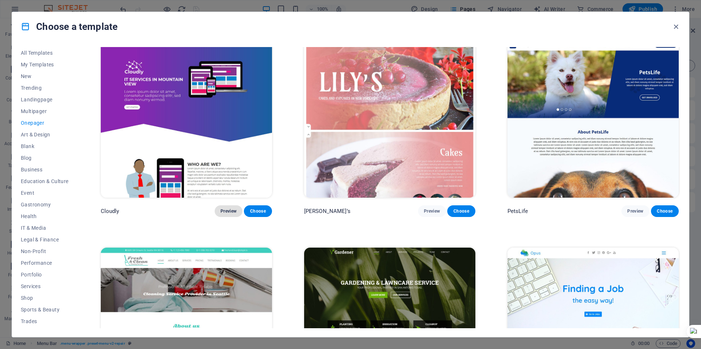
click at [224, 208] on span "Preview" at bounding box center [229, 211] width 16 height 6
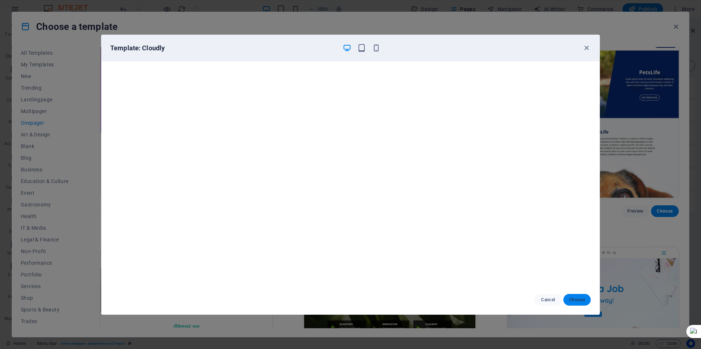
click at [580, 302] on span "Choose" at bounding box center [577, 300] width 16 height 6
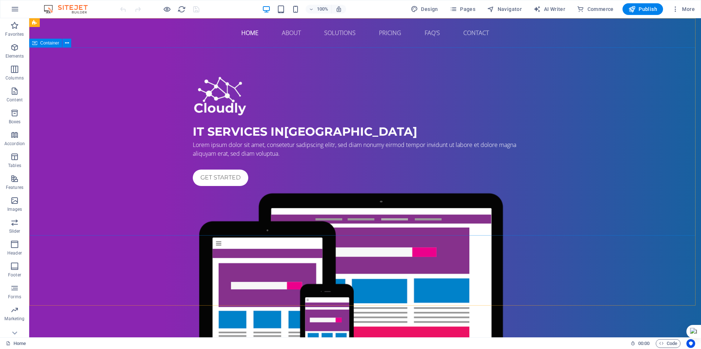
click at [46, 43] on span "Container" at bounding box center [49, 43] width 19 height 4
click at [67, 45] on icon at bounding box center [67, 43] width 4 height 8
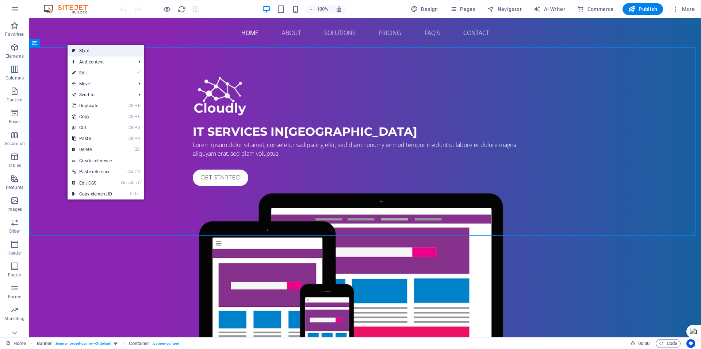
drag, startPoint x: 166, startPoint y: 183, endPoint x: 88, endPoint y: 52, distance: 152.9
click at [88, 52] on link "Style" at bounding box center [106, 50] width 76 height 11
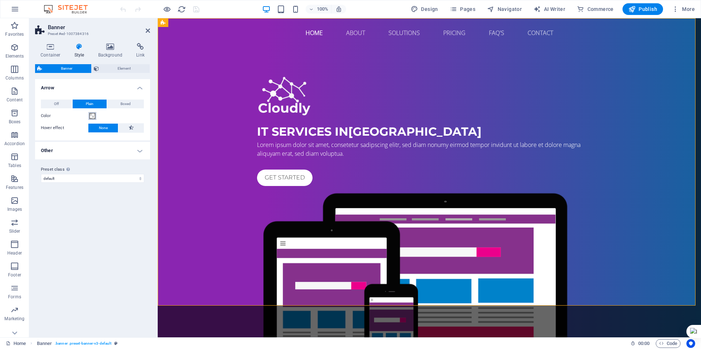
click at [92, 116] on span at bounding box center [92, 116] width 6 height 6
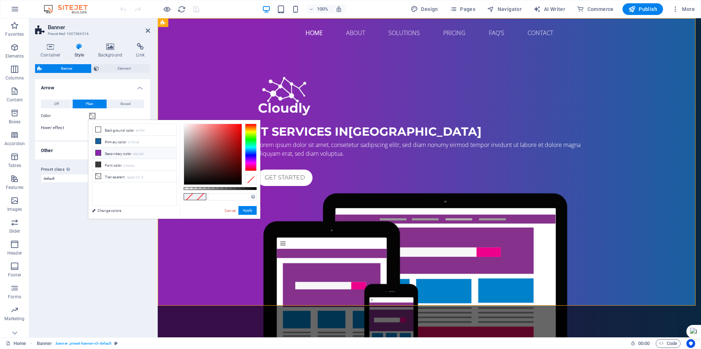
click at [99, 153] on icon at bounding box center [98, 152] width 5 height 5
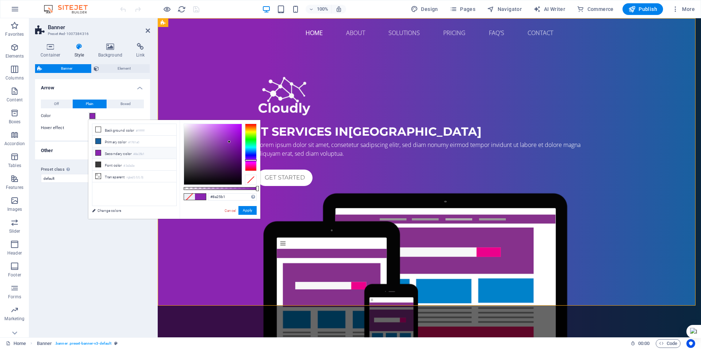
click at [114, 154] on li "Secondary color #8a25b1" at bounding box center [134, 154] width 84 height 12
click at [140, 154] on small "#8a25b1" at bounding box center [138, 154] width 11 height 5
click at [97, 153] on icon at bounding box center [98, 152] width 5 height 5
click at [250, 135] on div at bounding box center [251, 147] width 12 height 47
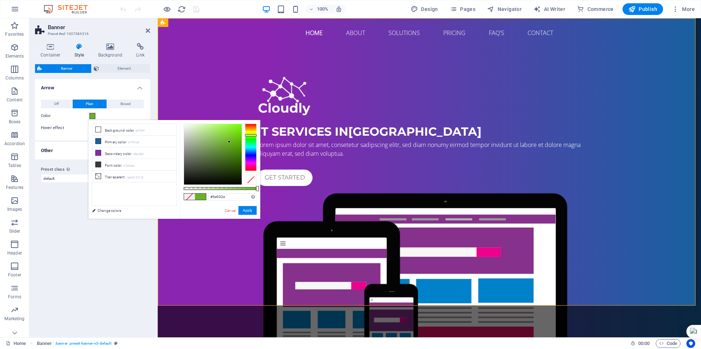
click at [223, 149] on div at bounding box center [213, 154] width 58 height 61
click at [217, 157] on div at bounding box center [213, 154] width 58 height 61
click at [223, 156] on div at bounding box center [213, 154] width 58 height 61
type input "#728b5b"
click at [204, 151] on div at bounding box center [213, 154] width 58 height 61
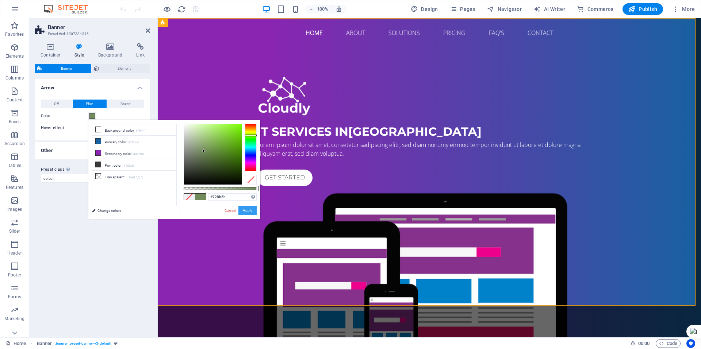
drag, startPoint x: 247, startPoint y: 207, endPoint x: 89, endPoint y: 189, distance: 158.8
click at [247, 207] on button "Apply" at bounding box center [247, 210] width 18 height 9
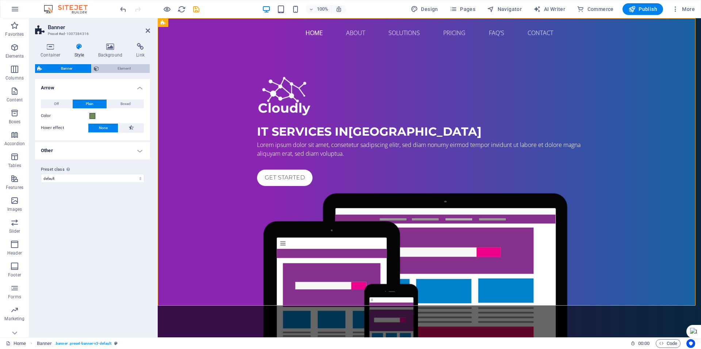
click at [119, 68] on span "Element" at bounding box center [124, 68] width 47 height 9
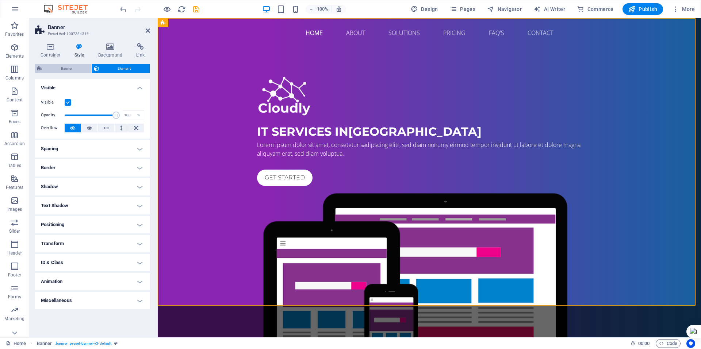
click at [65, 67] on span "Banner" at bounding box center [66, 68] width 45 height 9
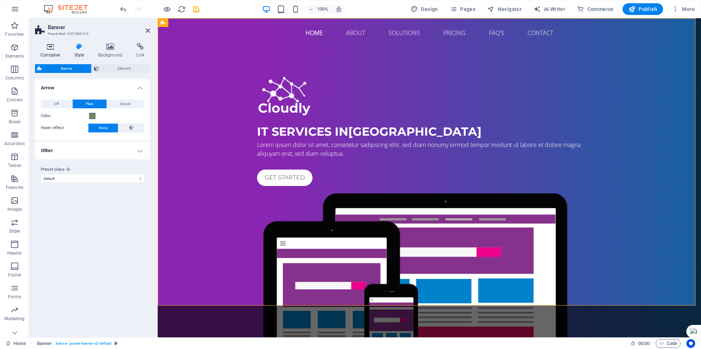
click at [48, 51] on h4 "Container" at bounding box center [52, 50] width 34 height 15
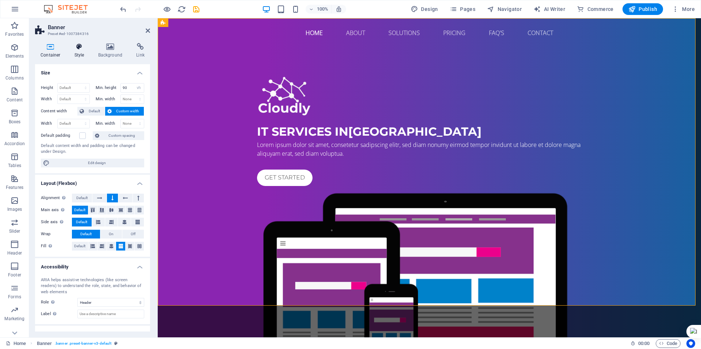
click at [79, 52] on h4 "Style" at bounding box center [81, 50] width 24 height 15
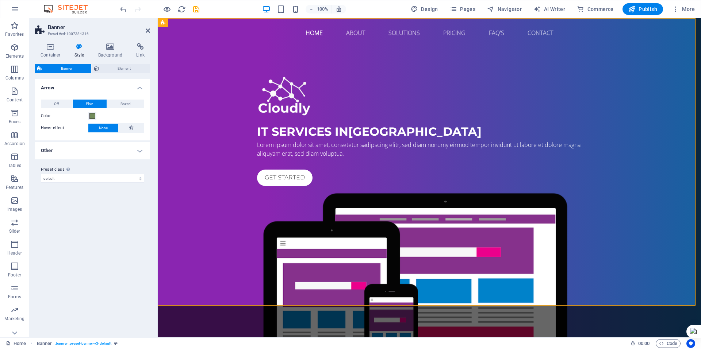
click at [67, 153] on h4 "Other" at bounding box center [92, 151] width 115 height 18
click at [105, 68] on span "Element" at bounding box center [124, 68] width 47 height 9
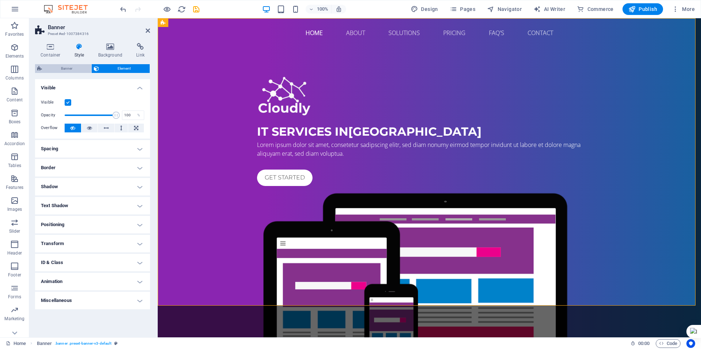
click at [62, 69] on span "Banner" at bounding box center [66, 68] width 45 height 9
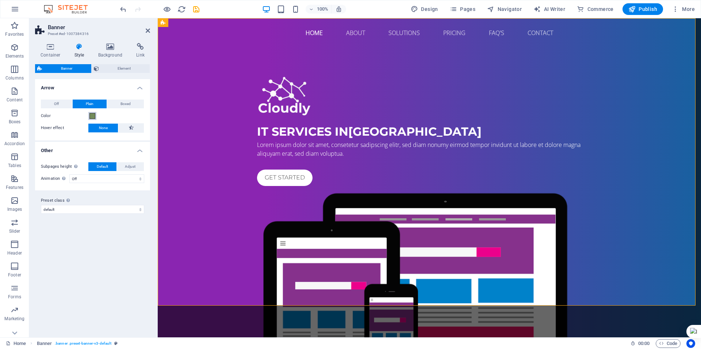
click at [92, 115] on span at bounding box center [92, 116] width 6 height 6
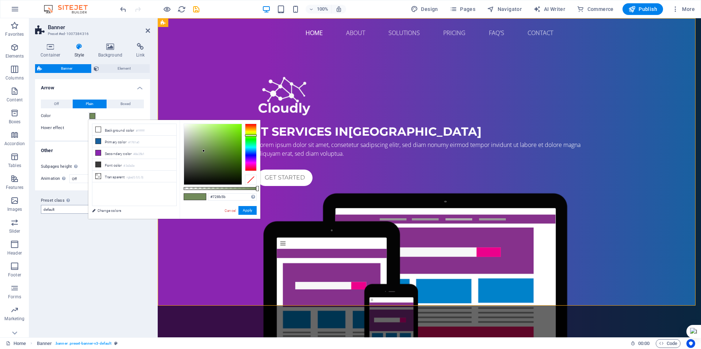
click at [111, 211] on link "Change colors" at bounding box center [130, 210] width 85 height 9
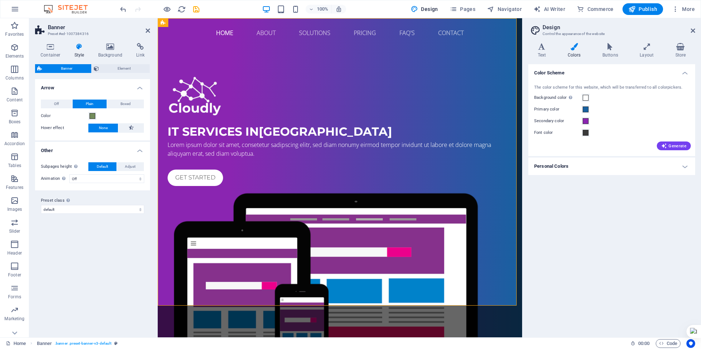
click at [613, 171] on h4 "Personal Colors" at bounding box center [611, 167] width 167 height 18
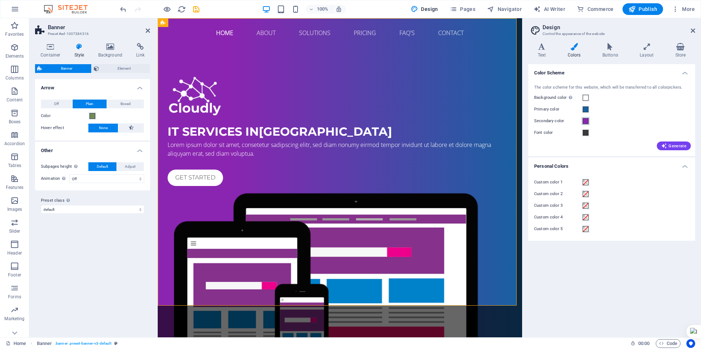
click at [587, 123] on span at bounding box center [586, 121] width 6 height 6
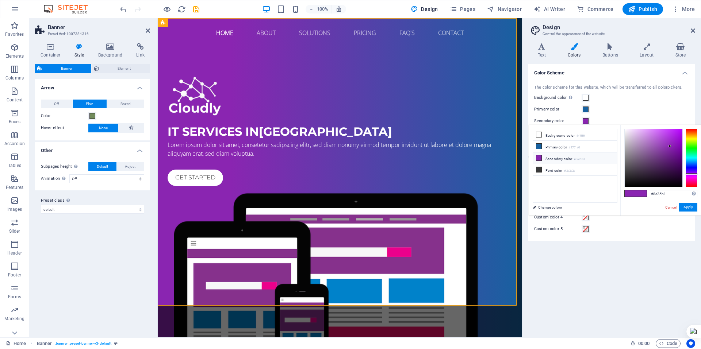
click at [553, 158] on li "Secondary color #8a25b1" at bounding box center [575, 159] width 84 height 12
click at [690, 148] on div at bounding box center [692, 158] width 12 height 58
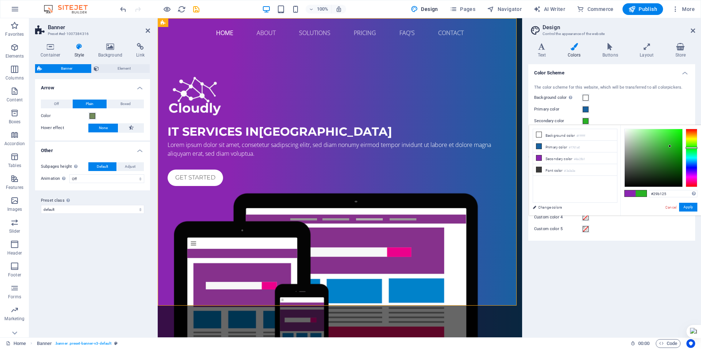
click at [657, 148] on div at bounding box center [654, 158] width 58 height 58
type input "#4ead4b"
click at [690, 207] on button "Apply" at bounding box center [688, 207] width 18 height 9
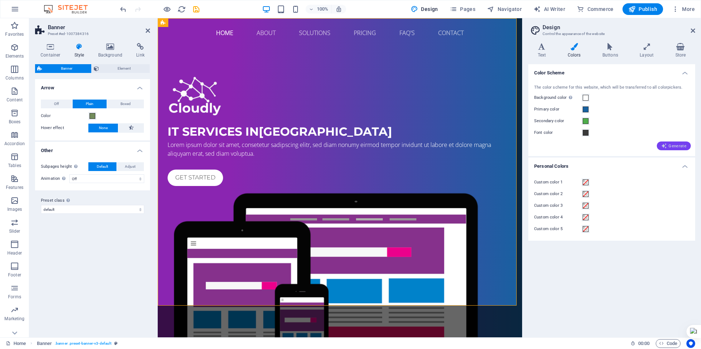
click at [674, 145] on span "Generate" at bounding box center [673, 146] width 25 height 6
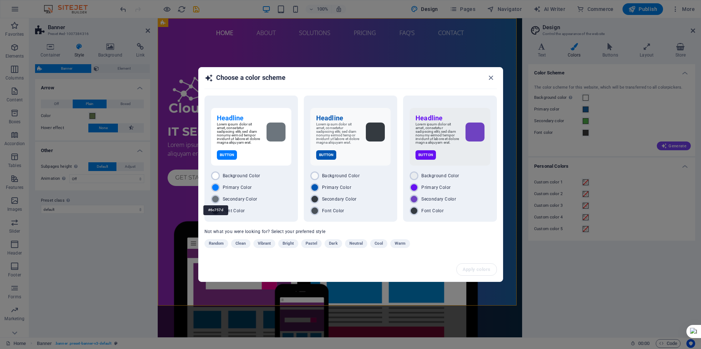
click at [215, 201] on div "#6c757d" at bounding box center [215, 210] width 25 height 20
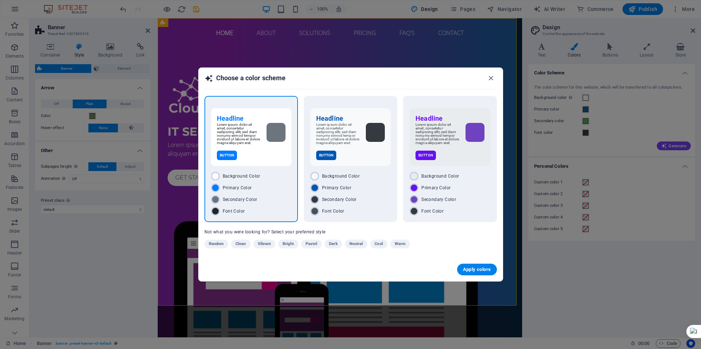
click at [231, 202] on span "Secondary Color" at bounding box center [240, 200] width 35 height 6
click at [404, 247] on span "Warm" at bounding box center [400, 244] width 11 height 9
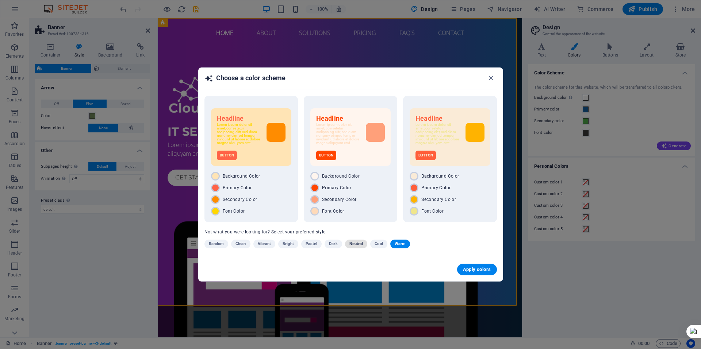
click at [354, 245] on span "Neutral" at bounding box center [356, 244] width 14 height 9
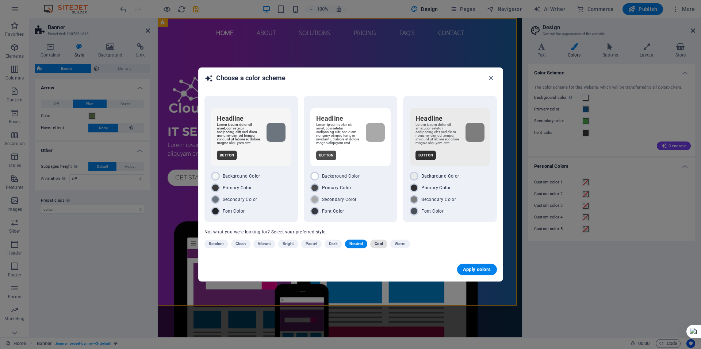
click at [379, 246] on span "Cool" at bounding box center [379, 244] width 8 height 9
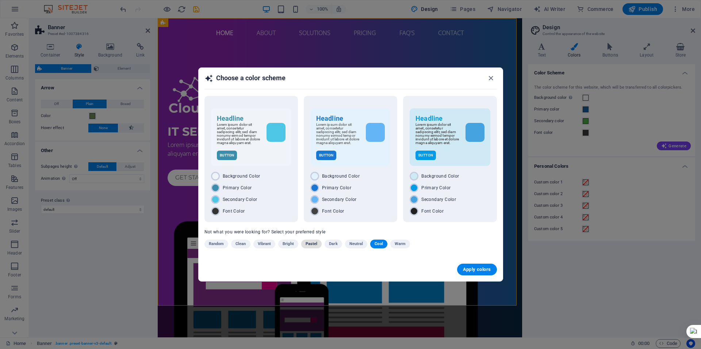
click at [312, 248] on span "Pastel" at bounding box center [312, 244] width 12 height 9
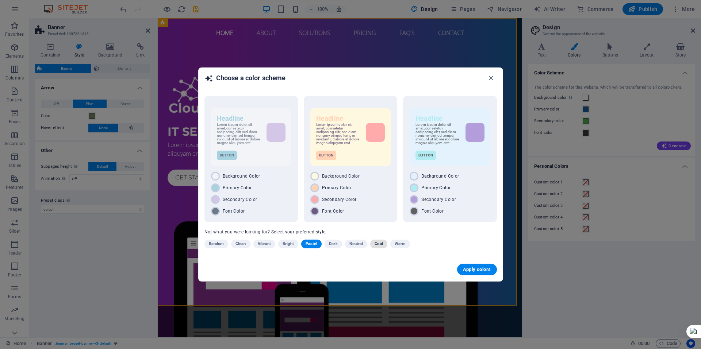
click at [380, 248] on span "Cool" at bounding box center [379, 244] width 8 height 9
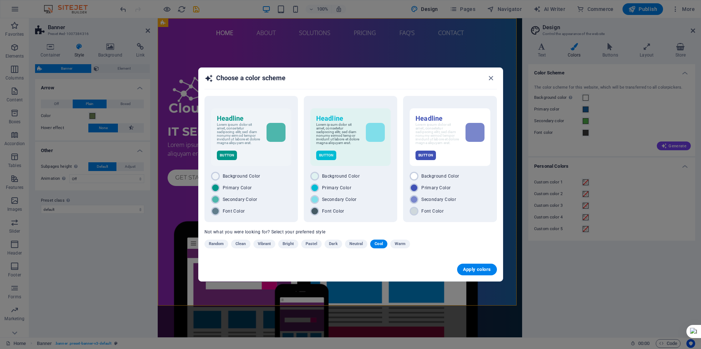
click at [241, 248] on span "Clean" at bounding box center [241, 244] width 10 height 9
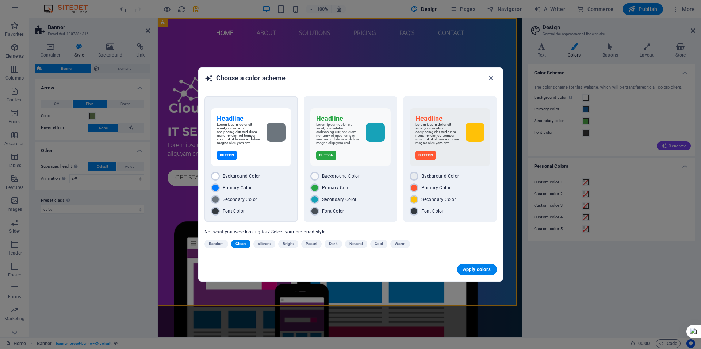
click at [288, 194] on div "Background Color Primary Color Secondary Color Font Color" at bounding box center [251, 194] width 80 height 44
click at [477, 271] on span "Apply colors" at bounding box center [477, 270] width 28 height 6
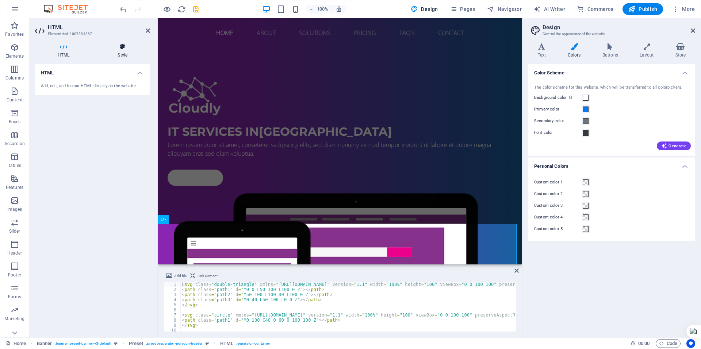
click at [118, 50] on icon at bounding box center [122, 46] width 55 height 7
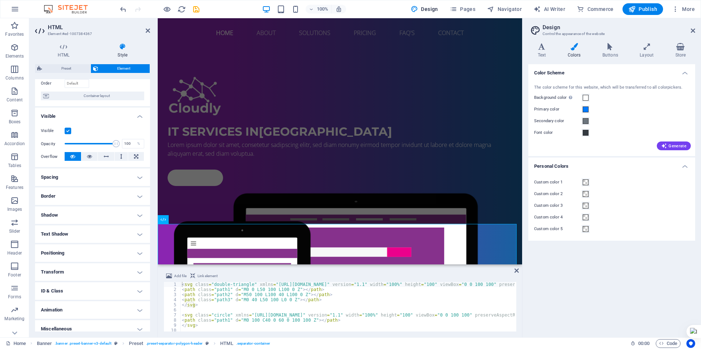
scroll to position [56, 0]
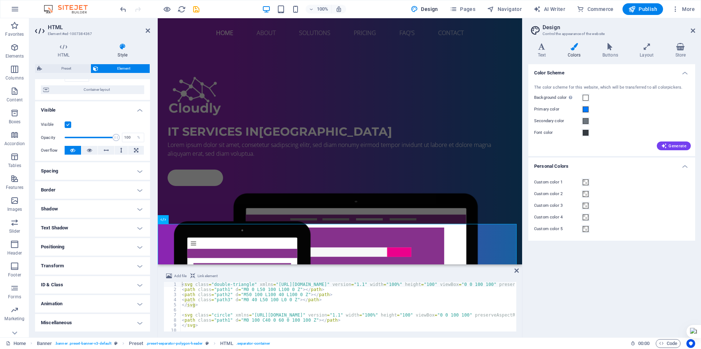
click at [572, 46] on icon at bounding box center [574, 46] width 32 height 7
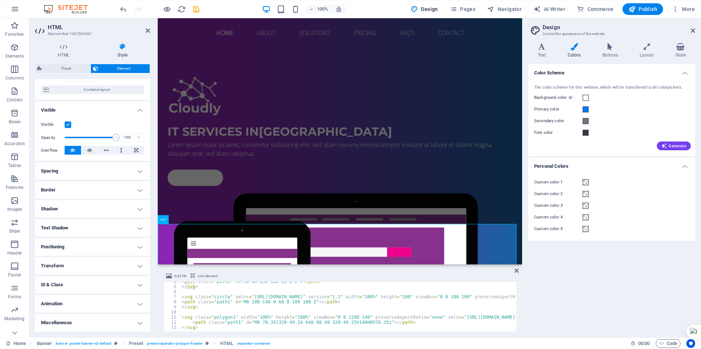
scroll to position [18, 0]
click at [593, 274] on div "Color Scheme The color scheme for this website, which will be transferred to al…" at bounding box center [611, 198] width 167 height 268
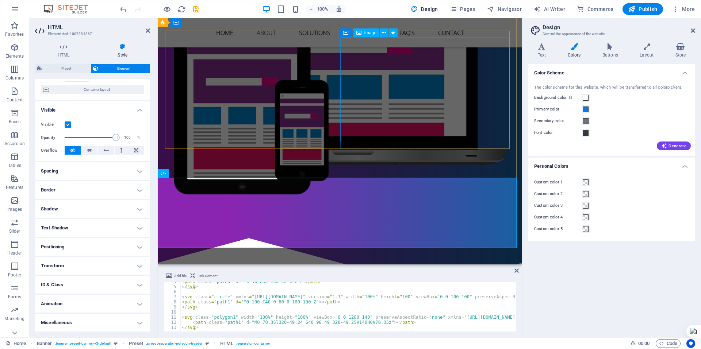
scroll to position [0, 0]
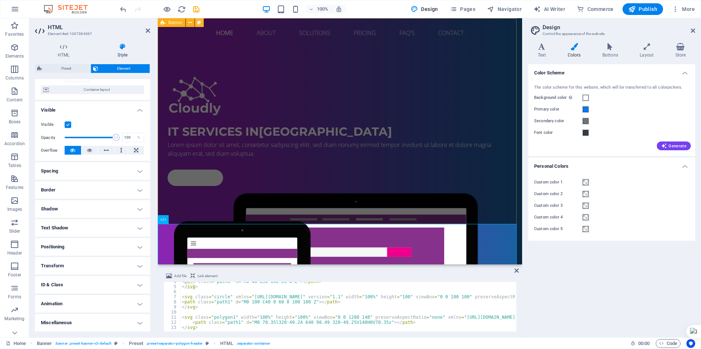
click at [200, 23] on icon at bounding box center [199, 23] width 4 height 8
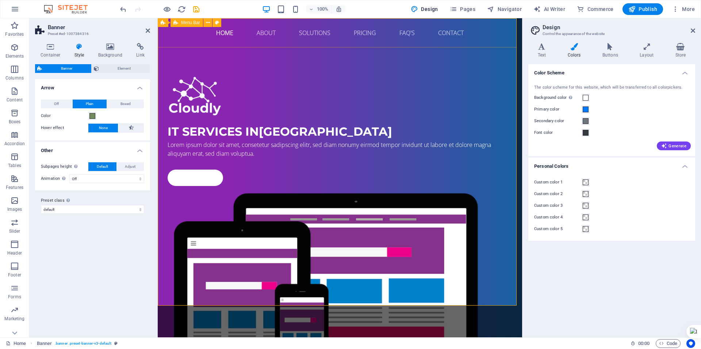
click at [161, 34] on div "Home About Solutions Pricing FAQ's Contact Menu" at bounding box center [340, 32] width 364 height 29
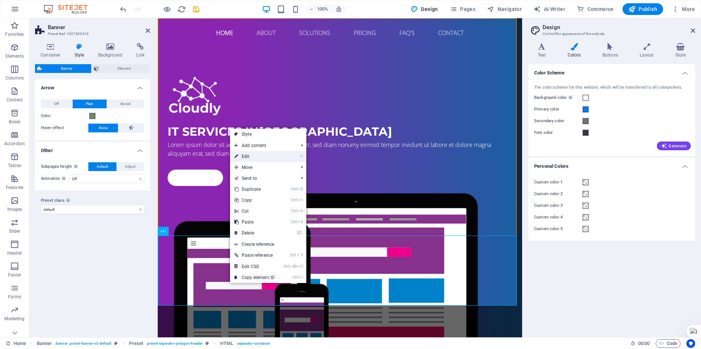
click at [262, 154] on link "⏎ Edit" at bounding box center [254, 156] width 49 height 11
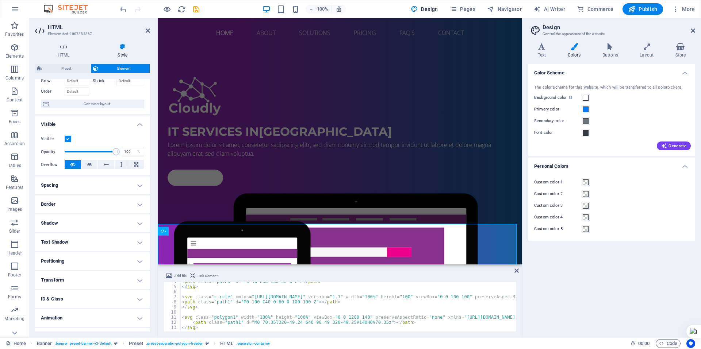
scroll to position [56, 0]
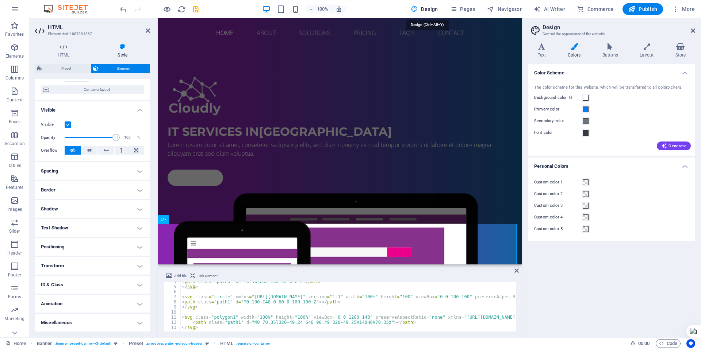
click at [431, 9] on span "Design" at bounding box center [424, 8] width 27 height 7
click at [542, 50] on h4 "Text" at bounding box center [543, 50] width 30 height 15
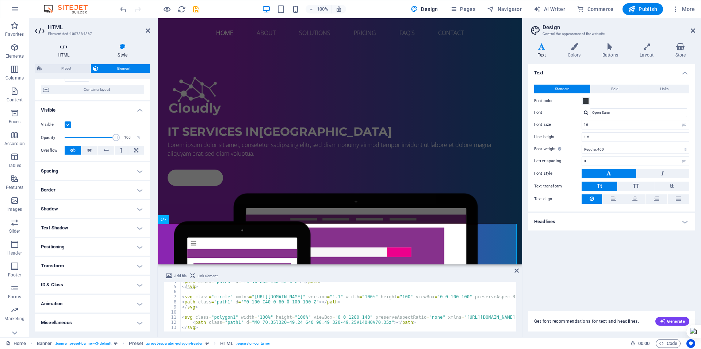
click at [60, 52] on h4 "HTML" at bounding box center [65, 50] width 60 height 15
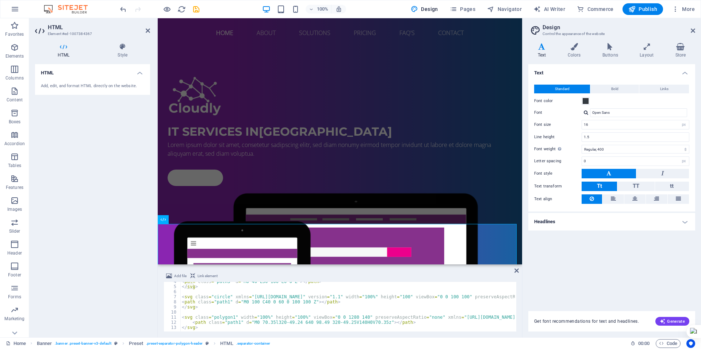
click at [62, 51] on h4 "HTML" at bounding box center [65, 50] width 60 height 15
click at [119, 48] on icon at bounding box center [122, 46] width 55 height 7
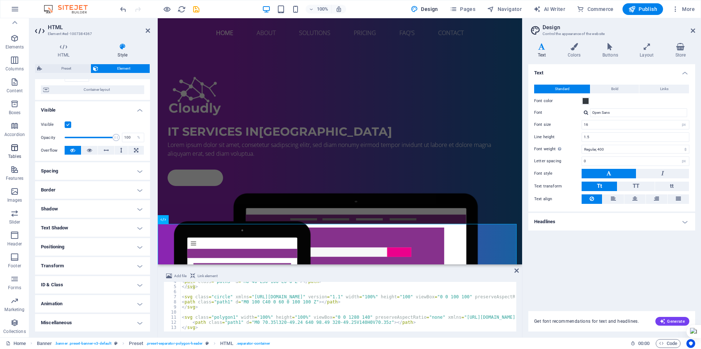
scroll to position [0, 0]
click at [11, 47] on icon "button" at bounding box center [14, 47] width 9 height 9
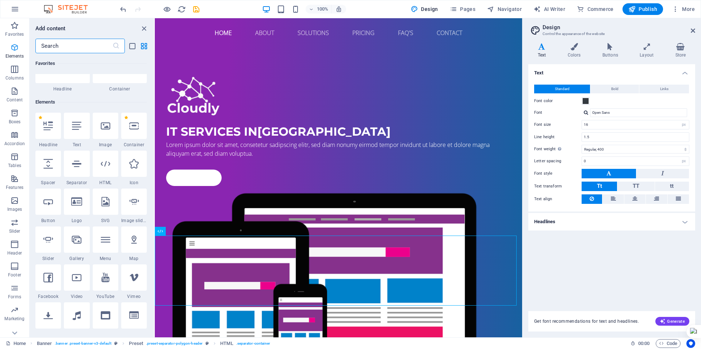
scroll to position [78, 0]
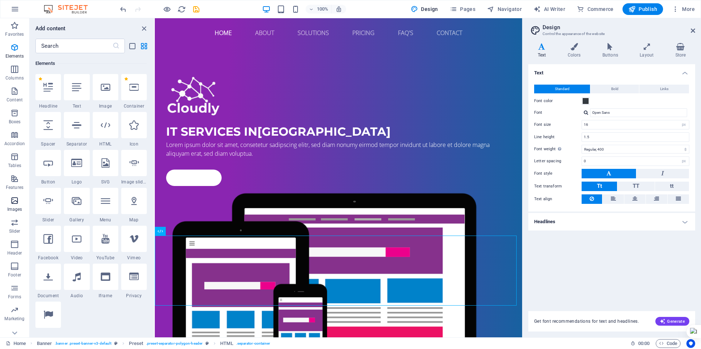
click at [17, 203] on icon "button" at bounding box center [14, 200] width 9 height 9
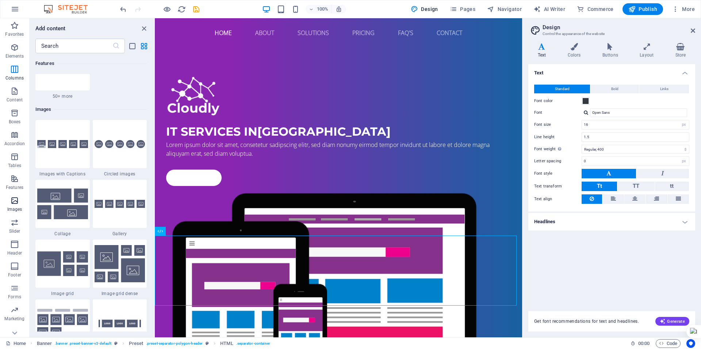
scroll to position [3702, 0]
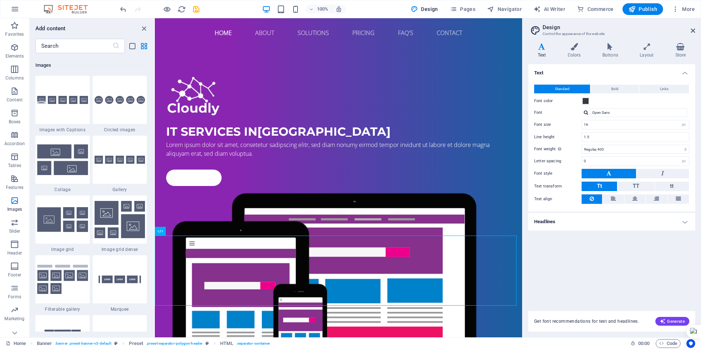
scroll to position [3520, 0]
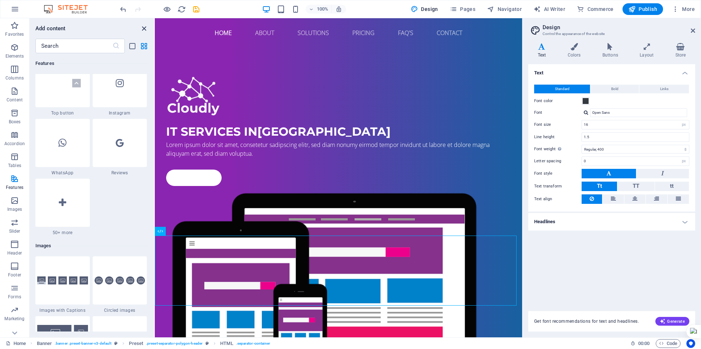
click at [144, 29] on icon "close panel" at bounding box center [144, 28] width 8 height 8
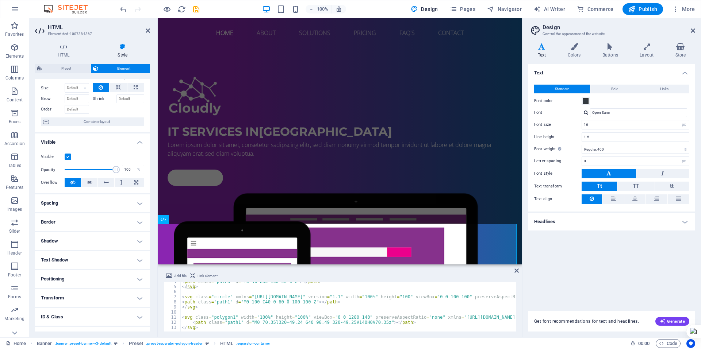
scroll to position [0, 0]
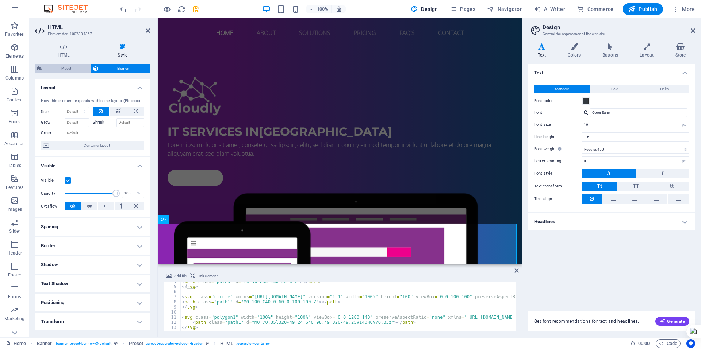
click at [69, 69] on span "Preset" at bounding box center [66, 68] width 44 height 9
select select "rem"
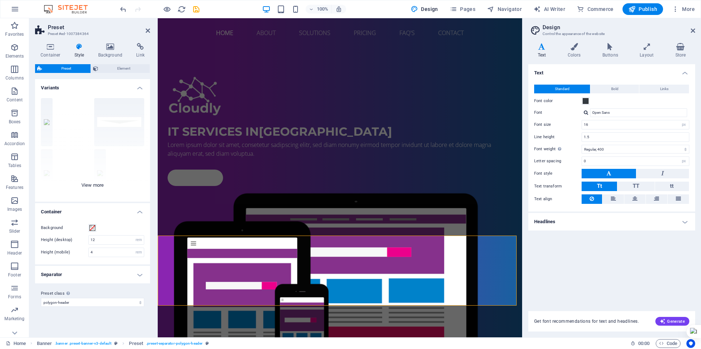
click at [96, 185] on div "Circle Default Diagonal Polygon 1 Polygon 2 Square Zigzag" at bounding box center [92, 147] width 115 height 110
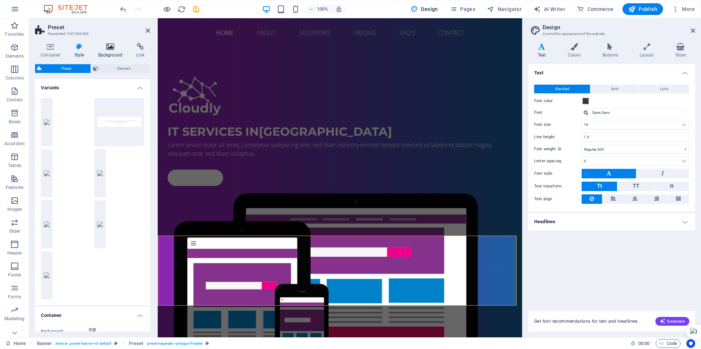
click at [111, 50] on icon at bounding box center [110, 46] width 35 height 7
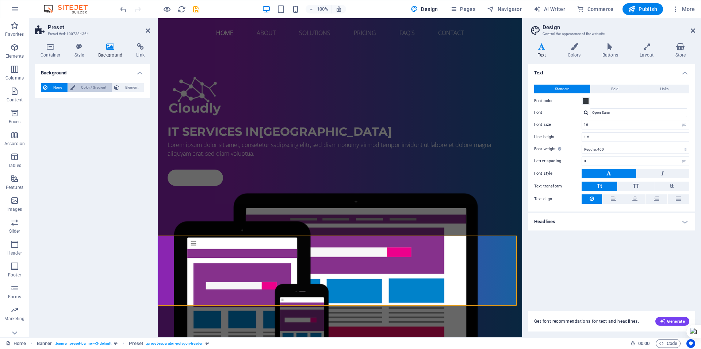
click at [88, 87] on span "Color / Gradient" at bounding box center [93, 87] width 32 height 9
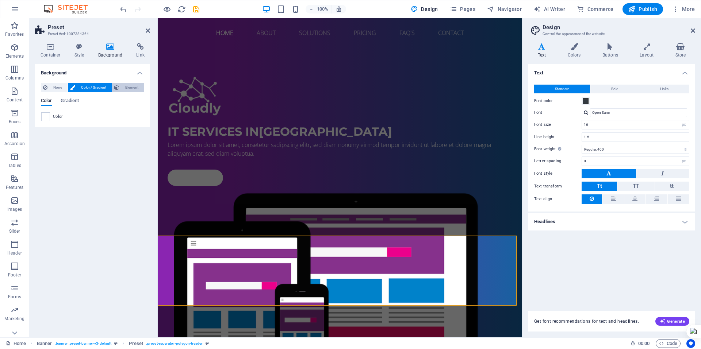
click at [125, 88] on span "Element" at bounding box center [132, 87] width 20 height 9
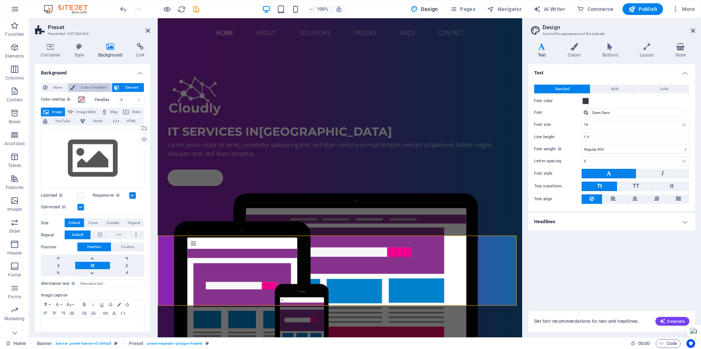
click at [97, 88] on span "Color / Gradient" at bounding box center [93, 87] width 32 height 9
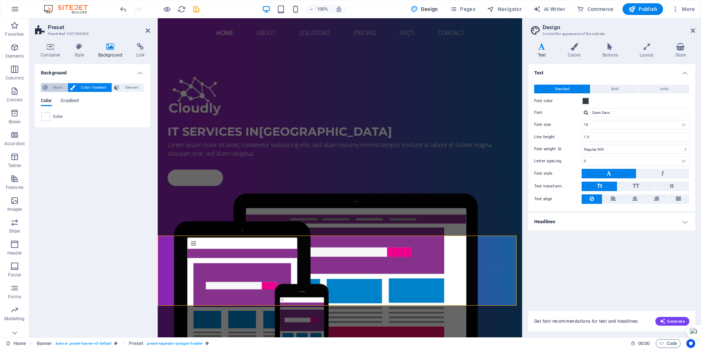
click at [55, 85] on span "None" at bounding box center [58, 87] width 16 height 9
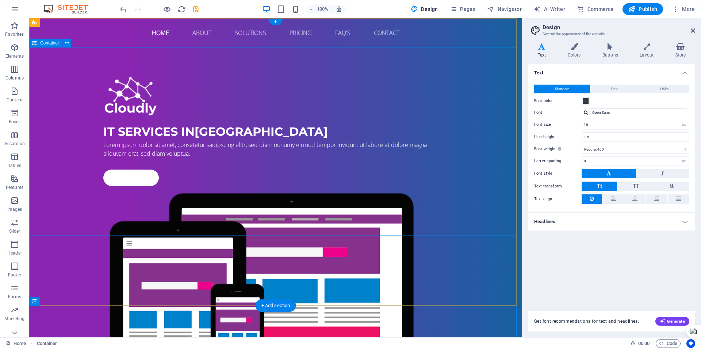
click at [482, 85] on div "IT Services in Berlin Lorem ipsum dolor sit amet, consetetur sadipscing elitr, …" at bounding box center [275, 239] width 493 height 384
click at [483, 88] on div "IT Services in Berlin Lorem ipsum dolor sit amet, consetetur sadipscing elitr, …" at bounding box center [275, 239] width 493 height 384
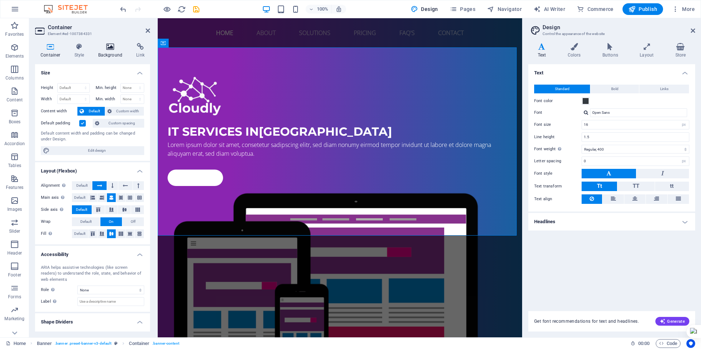
click at [110, 49] on icon at bounding box center [110, 46] width 35 height 7
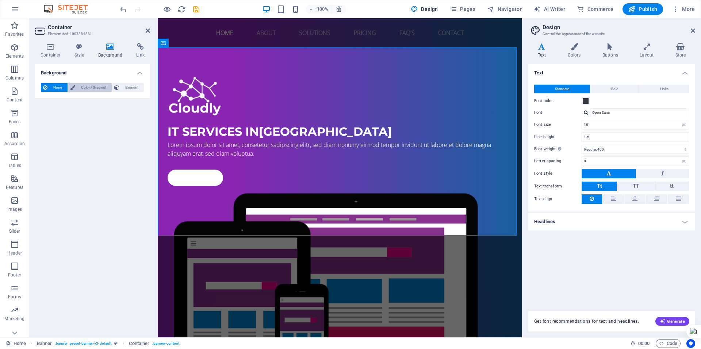
click at [86, 85] on span "Color / Gradient" at bounding box center [93, 87] width 32 height 9
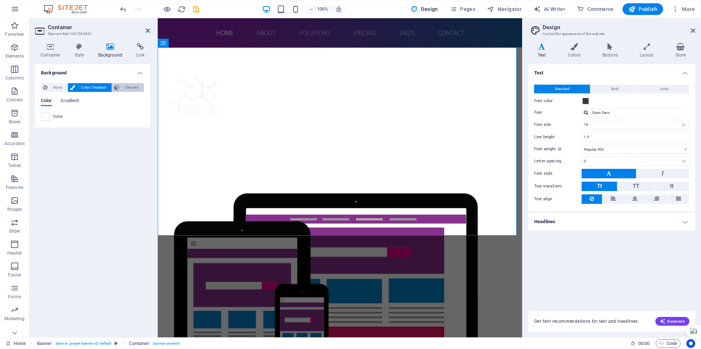
click at [130, 87] on span "Element" at bounding box center [132, 87] width 20 height 9
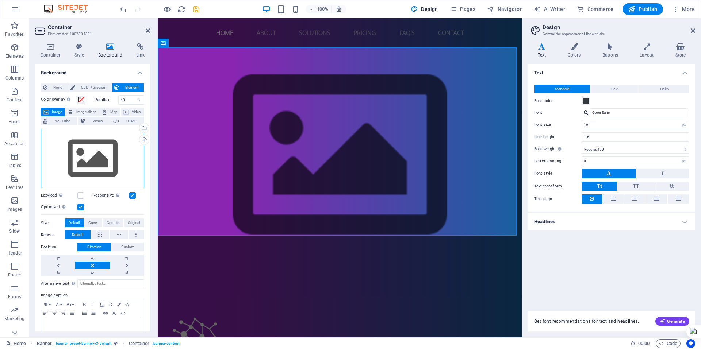
click at [107, 158] on div "Drag files here, click to choose files or select files from Files or our free s…" at bounding box center [92, 159] width 103 height 60
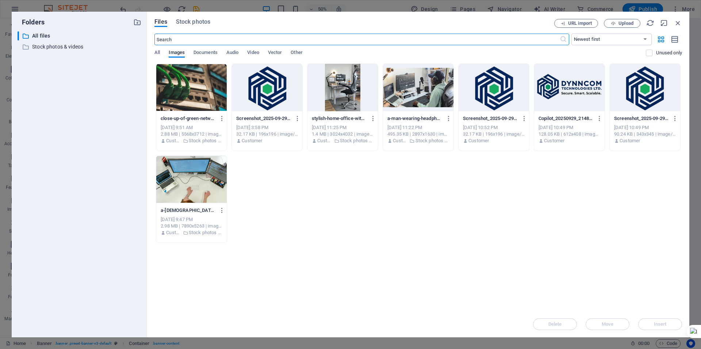
click at [197, 180] on div at bounding box center [191, 179] width 70 height 47
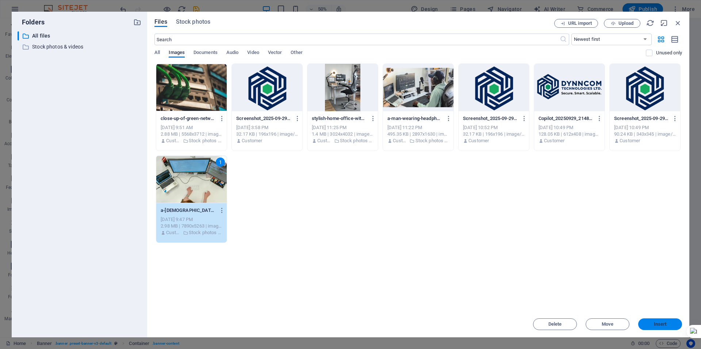
click at [650, 324] on span "Insert" at bounding box center [660, 324] width 38 height 4
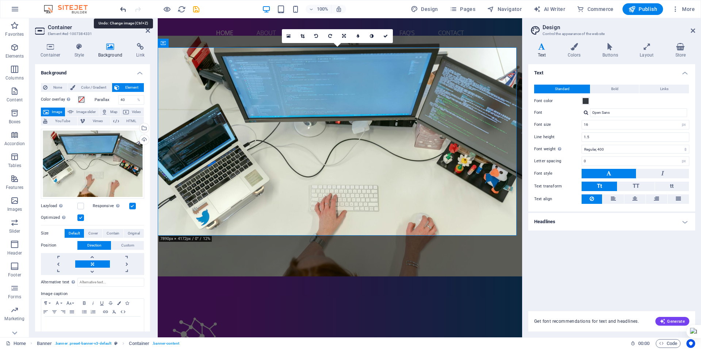
click at [125, 9] on icon "undo" at bounding box center [123, 9] width 8 height 8
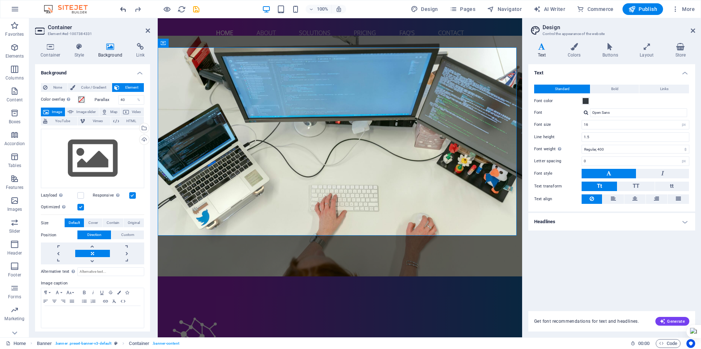
click at [125, 7] on icon "undo" at bounding box center [123, 9] width 8 height 8
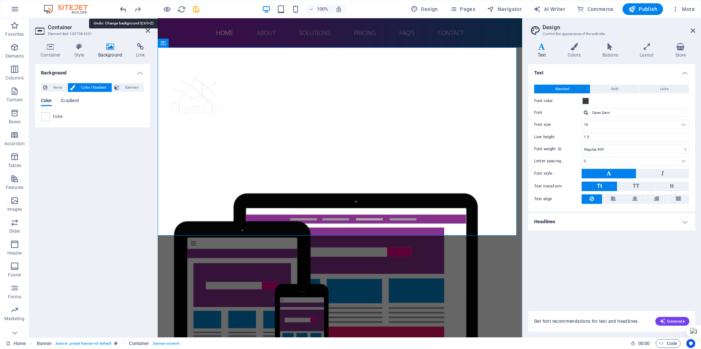
click at [127, 9] on icon "undo" at bounding box center [123, 9] width 8 height 8
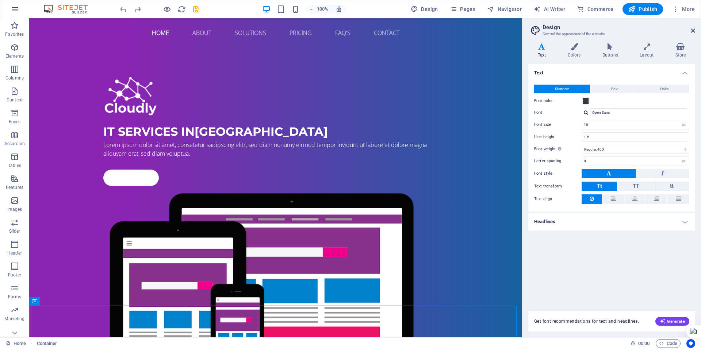
click at [12, 11] on icon "button" at bounding box center [15, 9] width 9 height 9
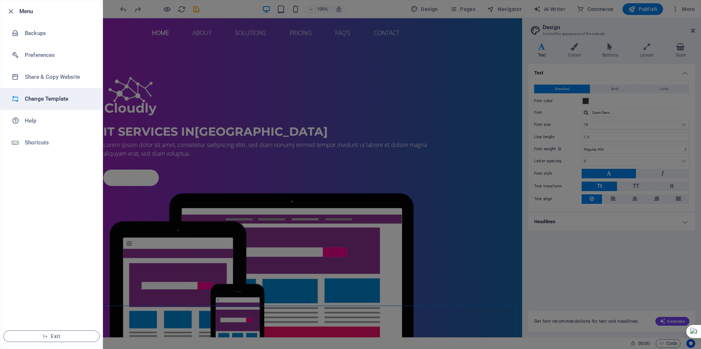
click at [42, 103] on h6 "Change Template" at bounding box center [59, 99] width 68 height 9
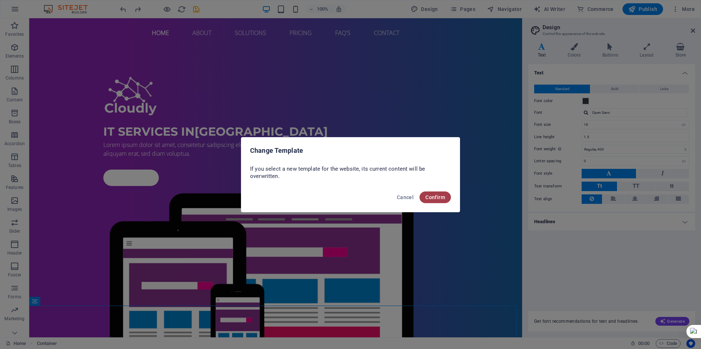
click at [435, 201] on button "Confirm" at bounding box center [435, 198] width 31 height 12
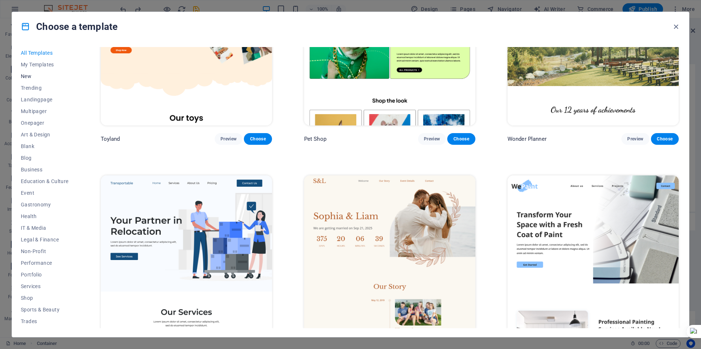
scroll to position [22, 0]
click at [34, 69] on button "Trending" at bounding box center [45, 66] width 48 height 12
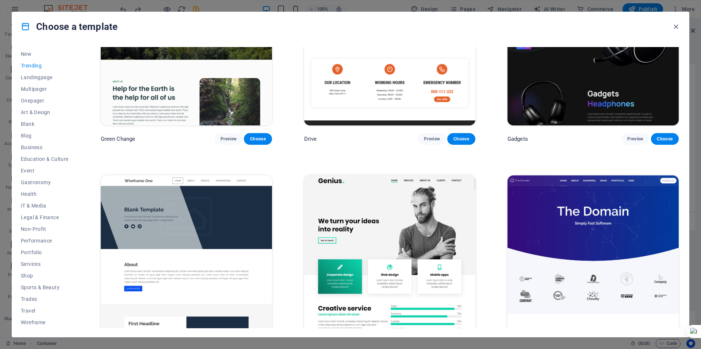
scroll to position [290, 0]
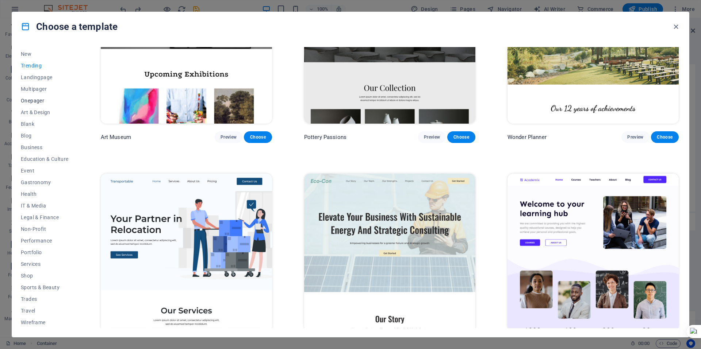
click at [33, 100] on span "Onepager" at bounding box center [45, 101] width 48 height 6
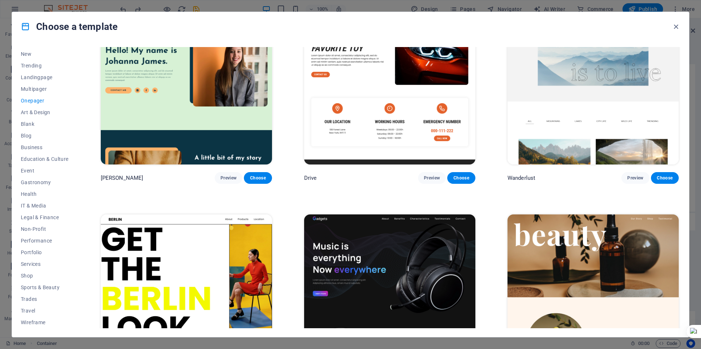
scroll to position [923, 0]
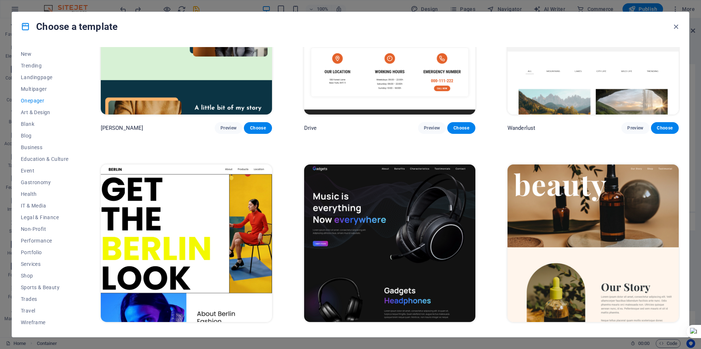
drag, startPoint x: 701, startPoint y: 144, endPoint x: 697, endPoint y: 140, distance: 5.9
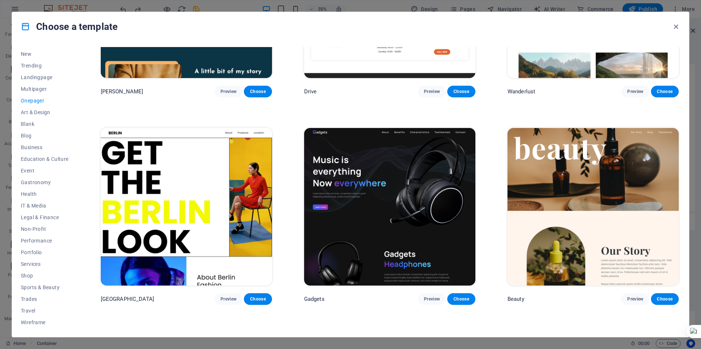
scroll to position [960, 0]
click at [148, 28] on div "Choose a template" at bounding box center [350, 26] width 677 height 29
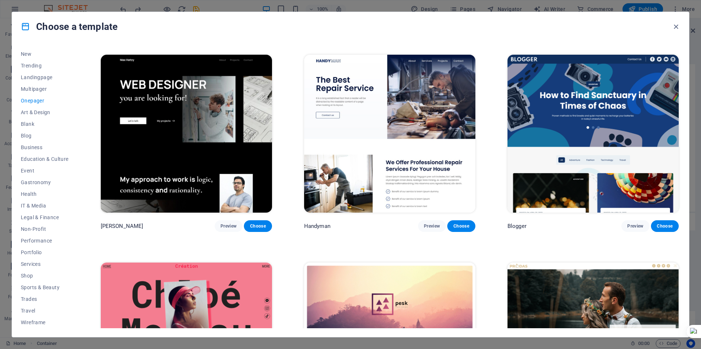
scroll to position [1252, 0]
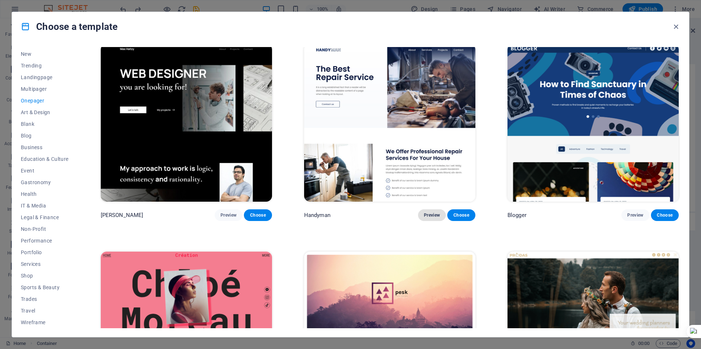
click at [425, 213] on span "Preview" at bounding box center [432, 216] width 16 height 6
